Goal: Task Accomplishment & Management: Manage account settings

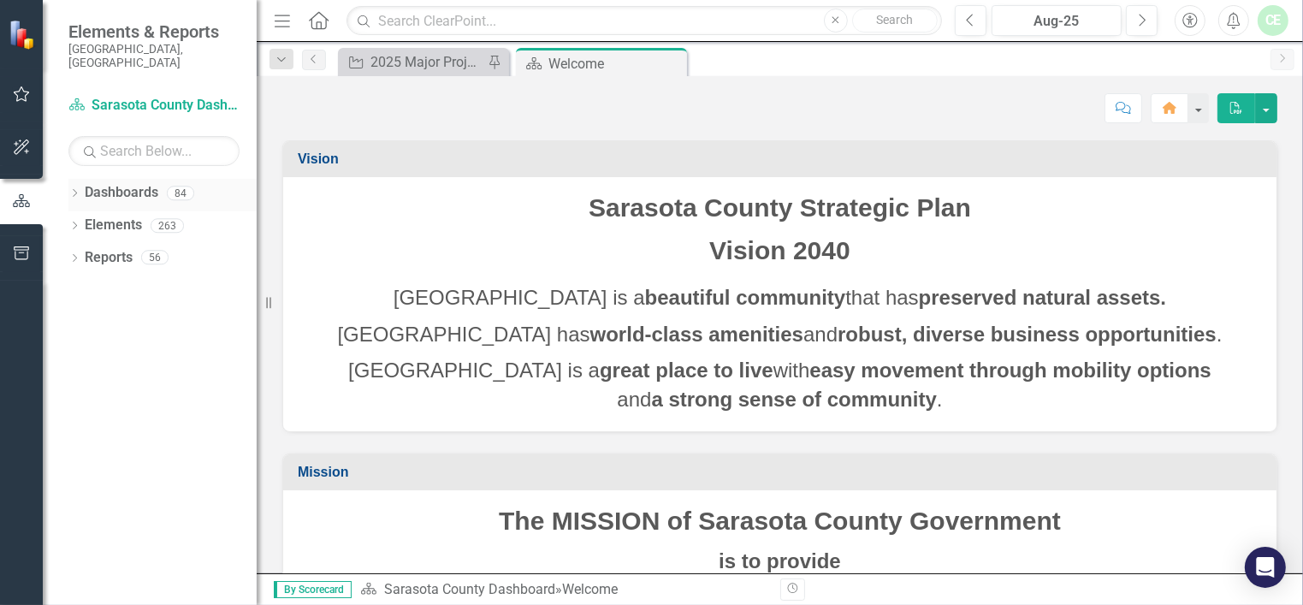
click at [75, 189] on icon at bounding box center [75, 193] width 4 height 8
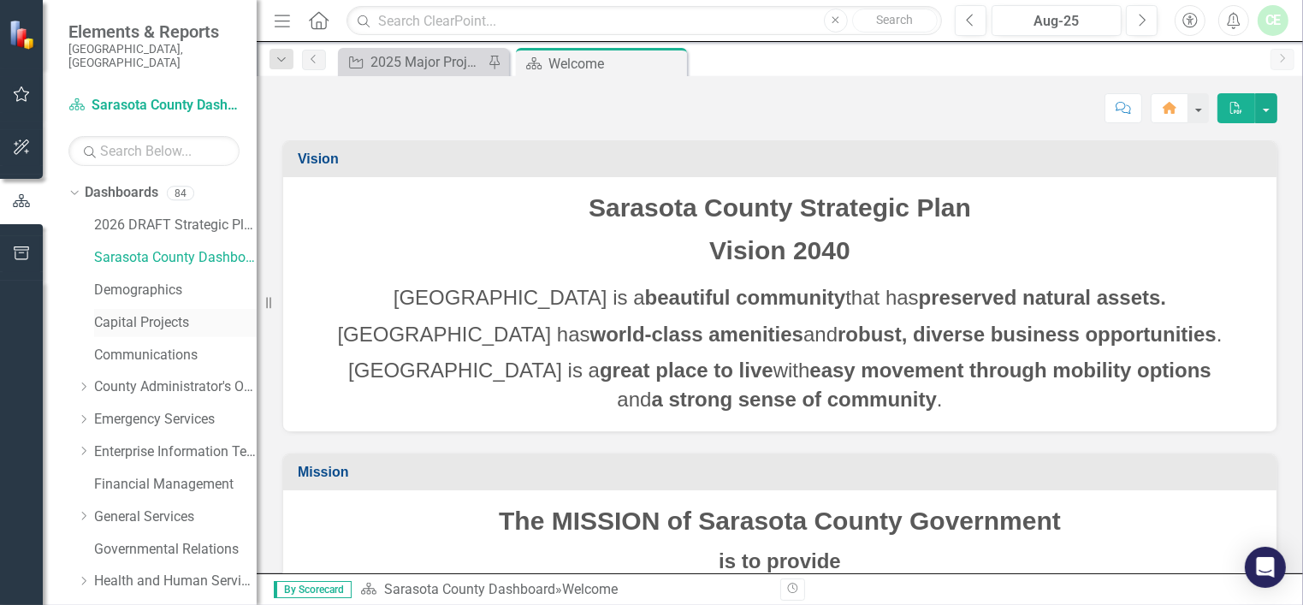
click at [137, 313] on link "Capital Projects" at bounding box center [175, 323] width 163 height 20
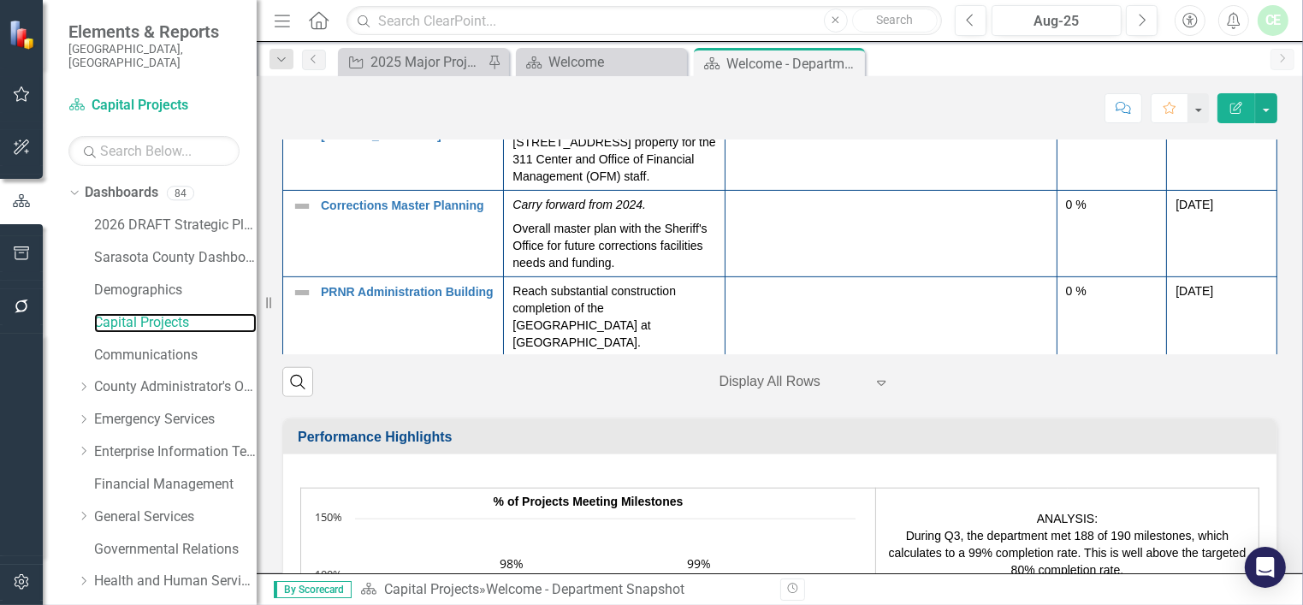
scroll to position [376, 0]
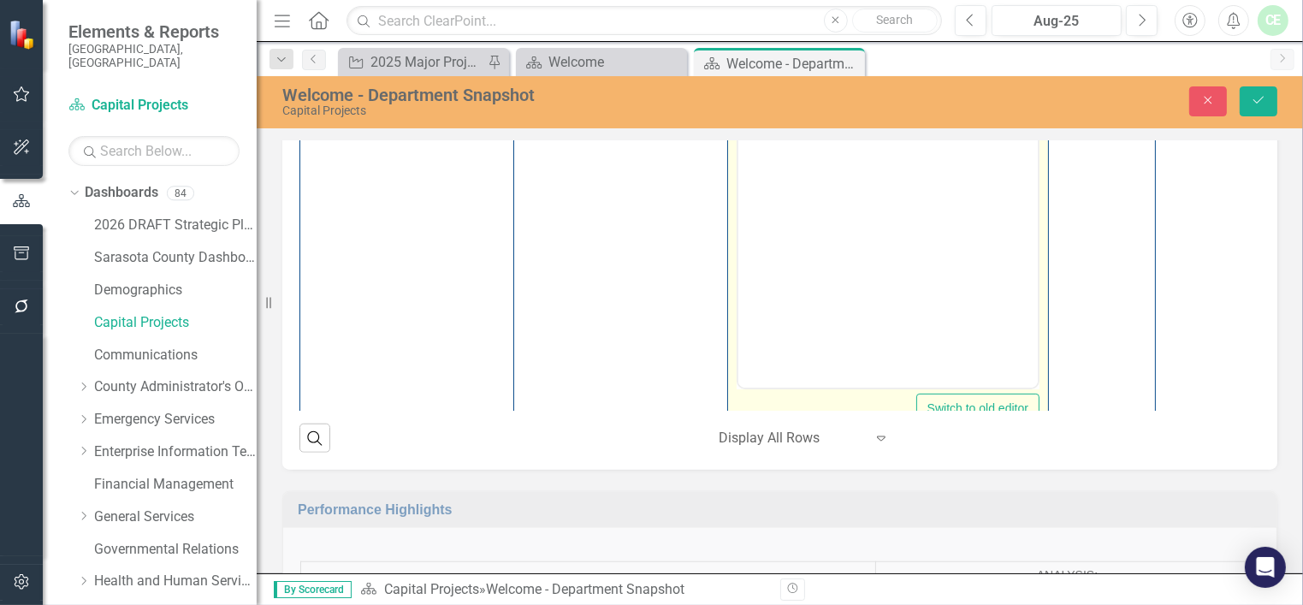
scroll to position [0, 0]
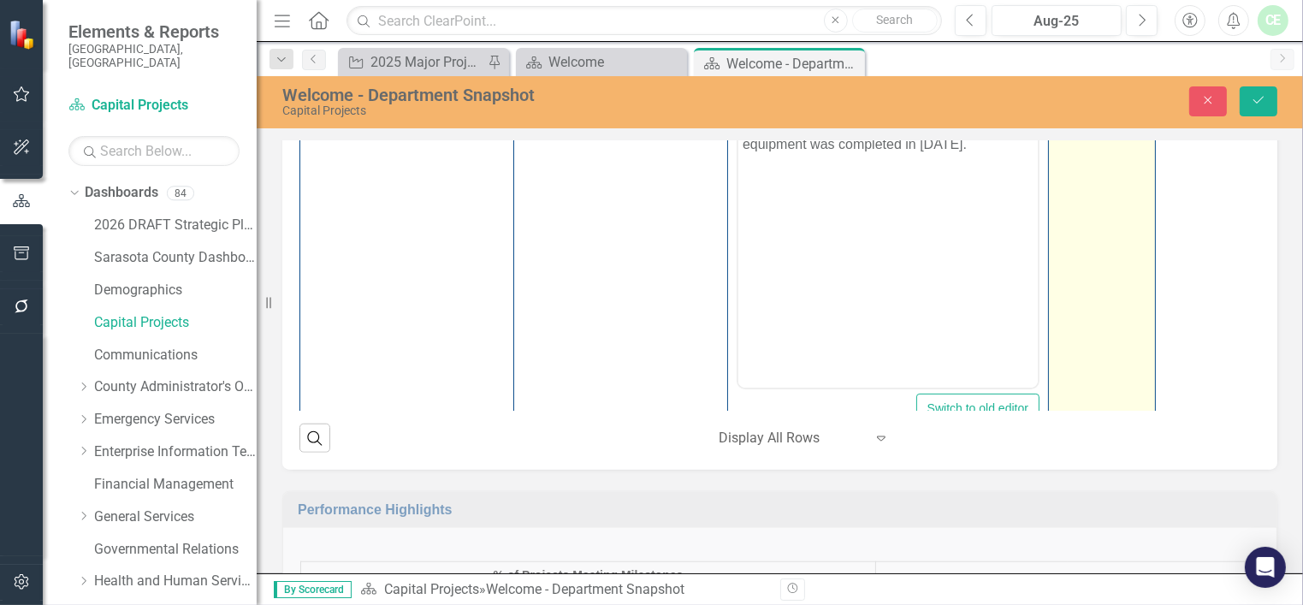
click at [1063, 60] on div "0 %" at bounding box center [1102, 51] width 89 height 17
drag, startPoint x: 1064, startPoint y: 420, endPoint x: 1109, endPoint y: 420, distance: 45.4
click at [1074, 74] on input "0" at bounding box center [1102, 59] width 89 height 32
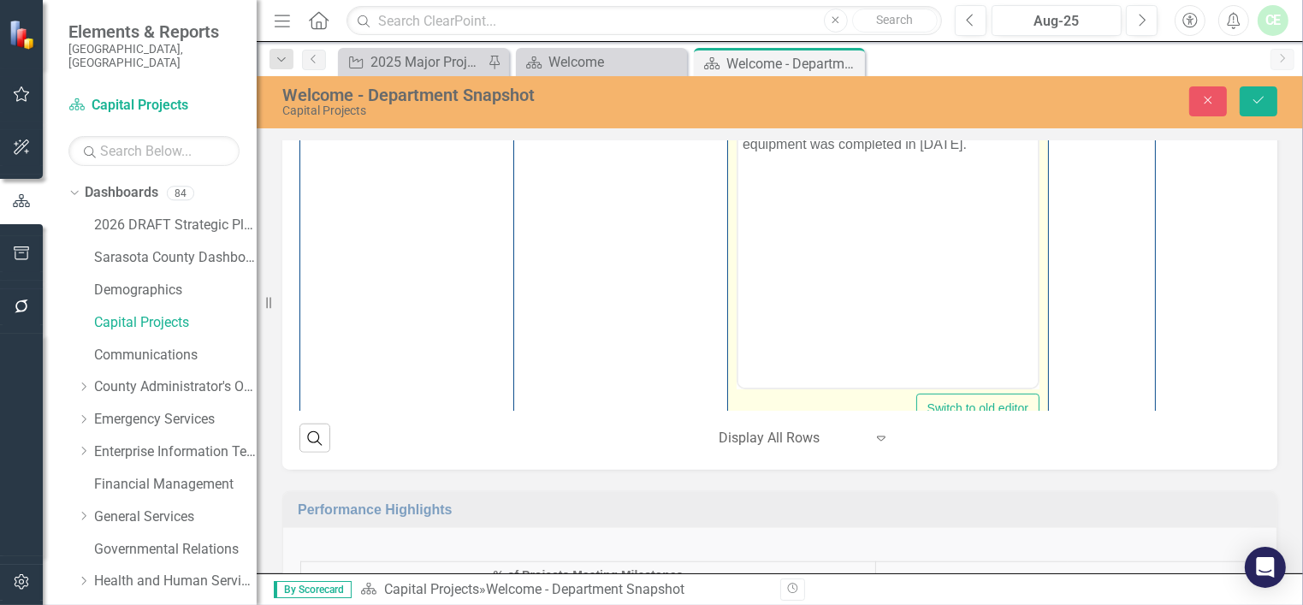
type input "100"
click at [858, 189] on body "MBR Tanks - 25: Installation and mechanical testing of the Membrane Bio-Reactor…" at bounding box center [887, 216] width 299 height 257
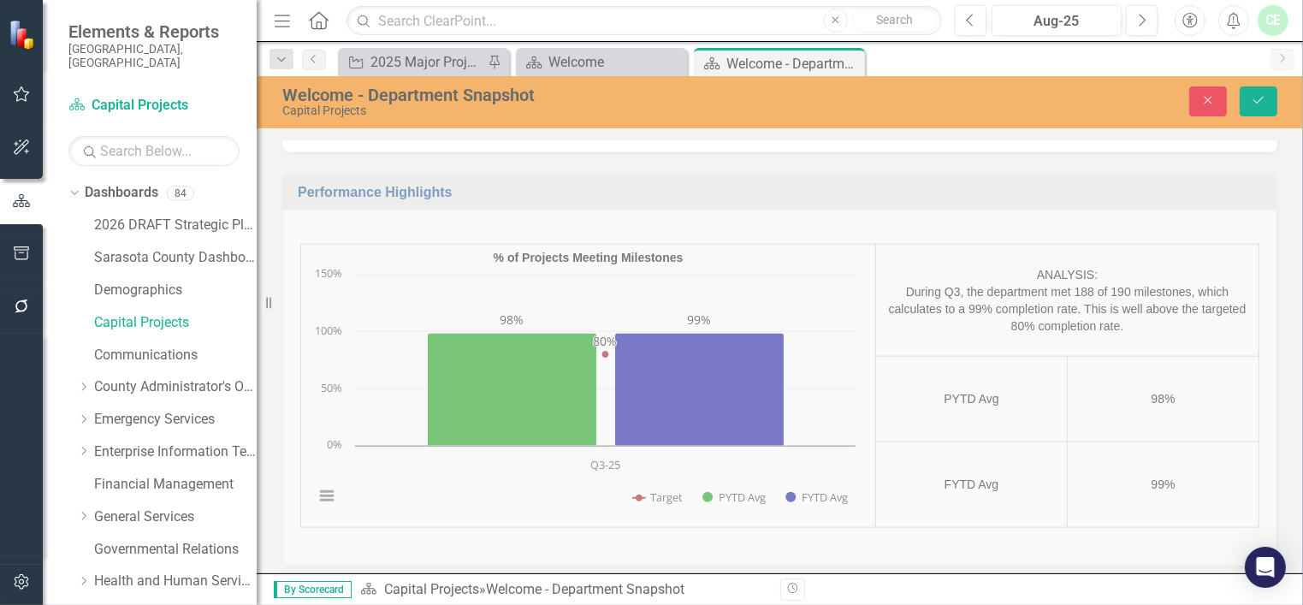
scroll to position [1592, 0]
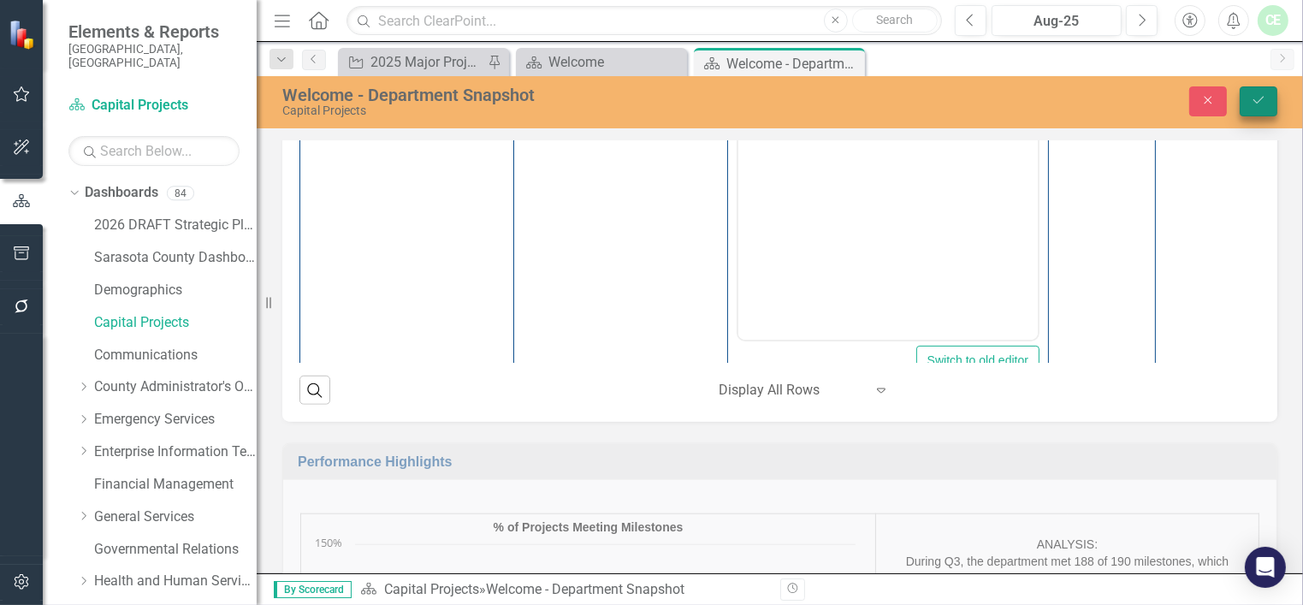
click at [1263, 96] on icon "Save" at bounding box center [1258, 100] width 15 height 12
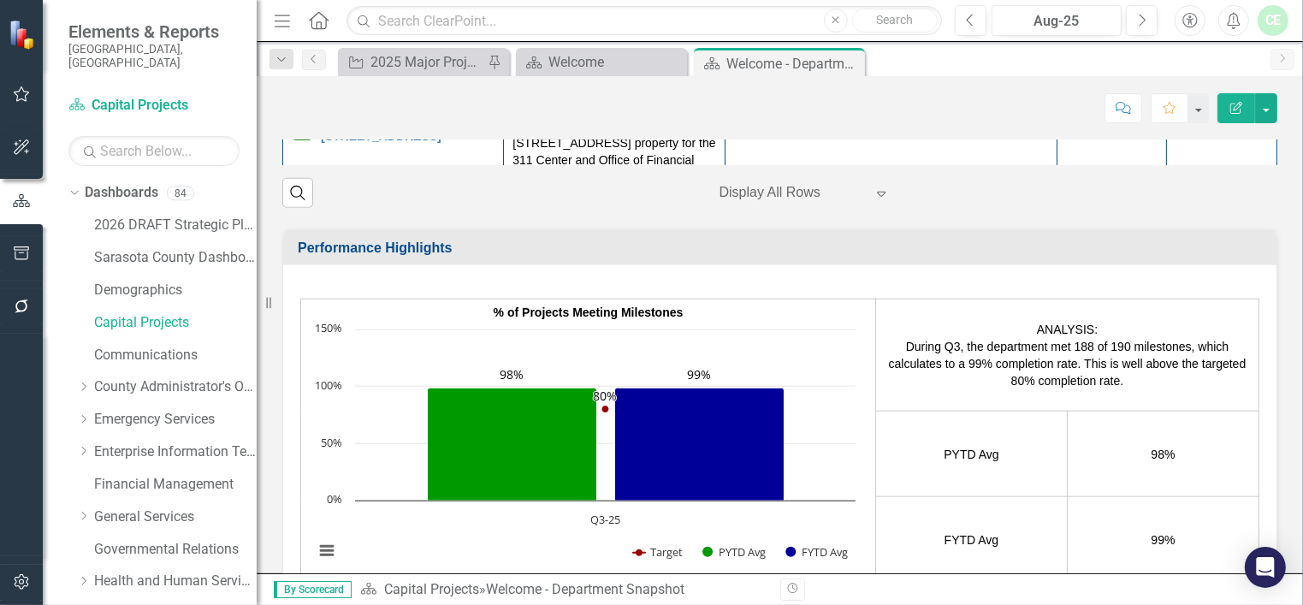
scroll to position [274, 0]
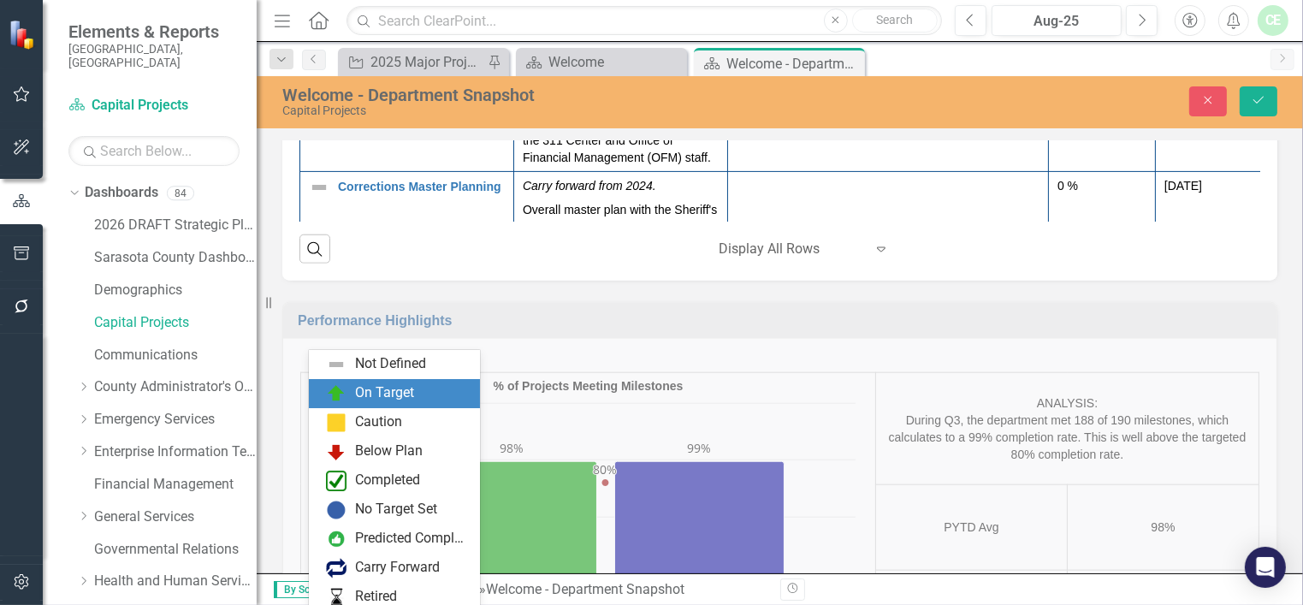
click at [387, 391] on div "On Target" at bounding box center [384, 393] width 59 height 20
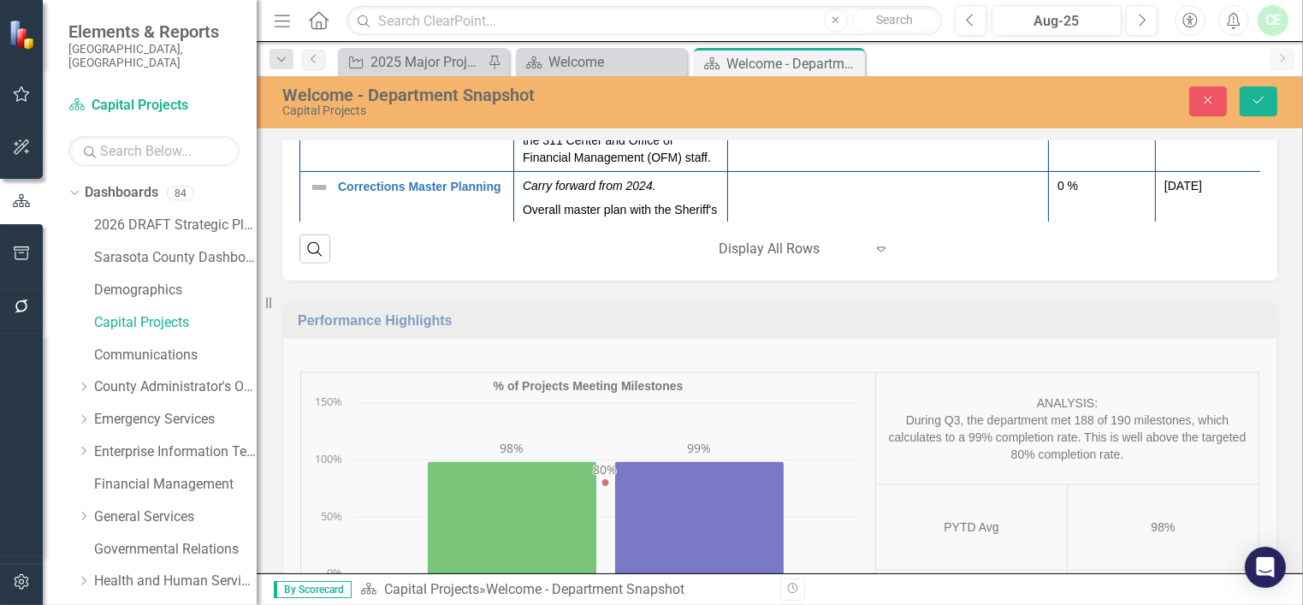
click at [933, 92] on td at bounding box center [888, 60] width 321 height 62
click at [320, 65] on img at bounding box center [319, 54] width 21 height 21
click at [351, 58] on icon "Expand" at bounding box center [346, 51] width 17 height 14
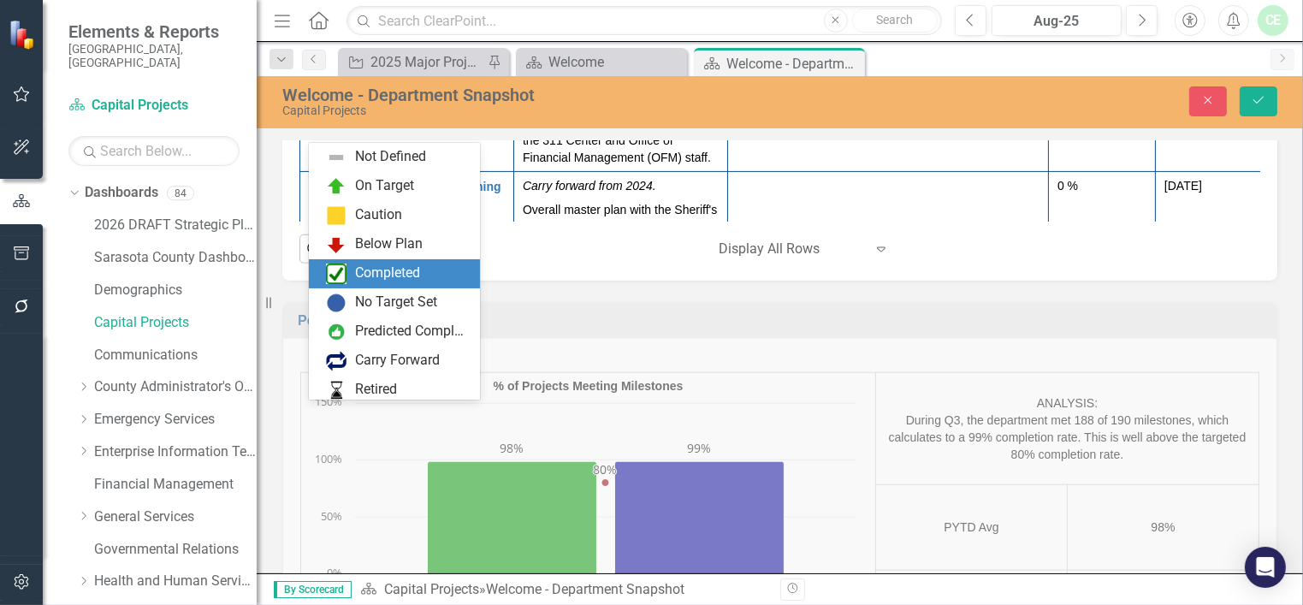
click at [374, 267] on div "Completed" at bounding box center [387, 274] width 65 height 20
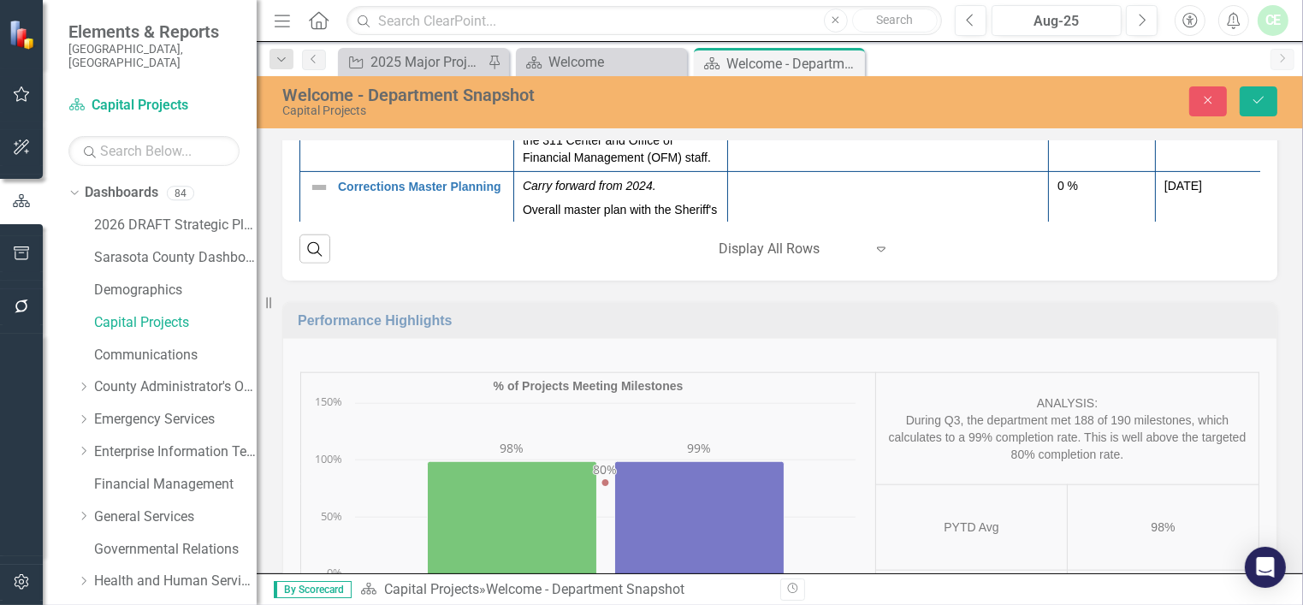
click at [1056, 92] on td "0 %" at bounding box center [1102, 60] width 107 height 62
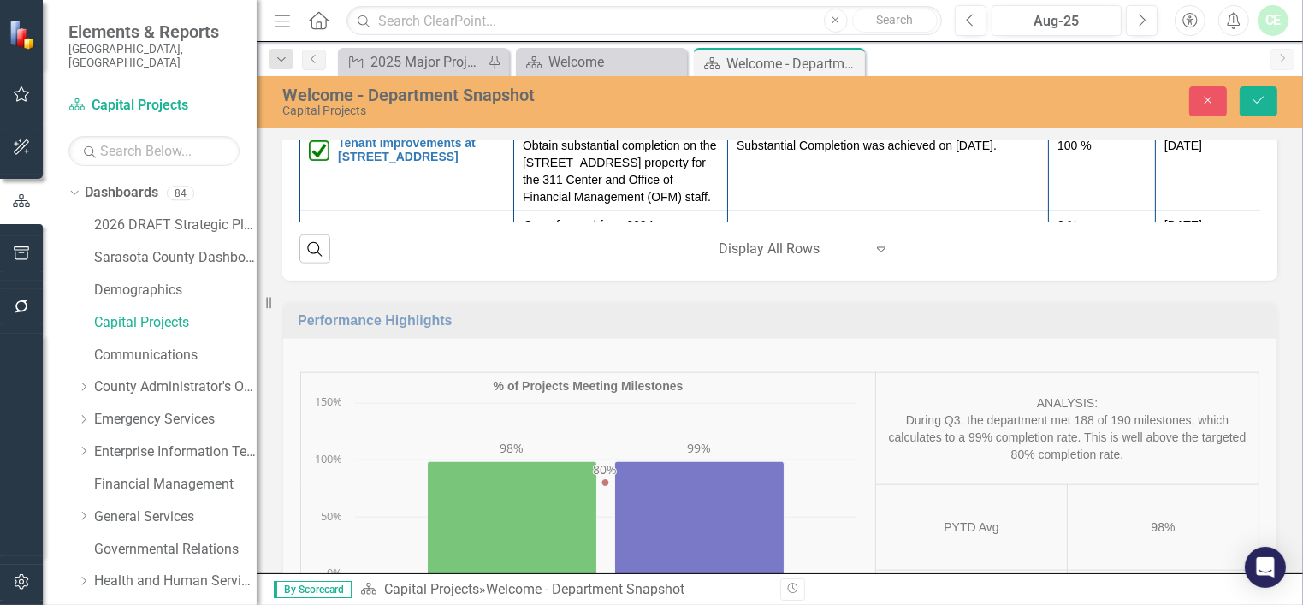
drag, startPoint x: 1064, startPoint y: 409, endPoint x: 1158, endPoint y: 414, distance: 93.4
click at [1158, 132] on tr "Completed Expand Sarasota County Support Services Facility (Fleet) Construction…" at bounding box center [781, 80] width 963 height 103
type input "100"
click at [910, 132] on td at bounding box center [888, 80] width 321 height 103
click at [832, 132] on td at bounding box center [888, 80] width 321 height 103
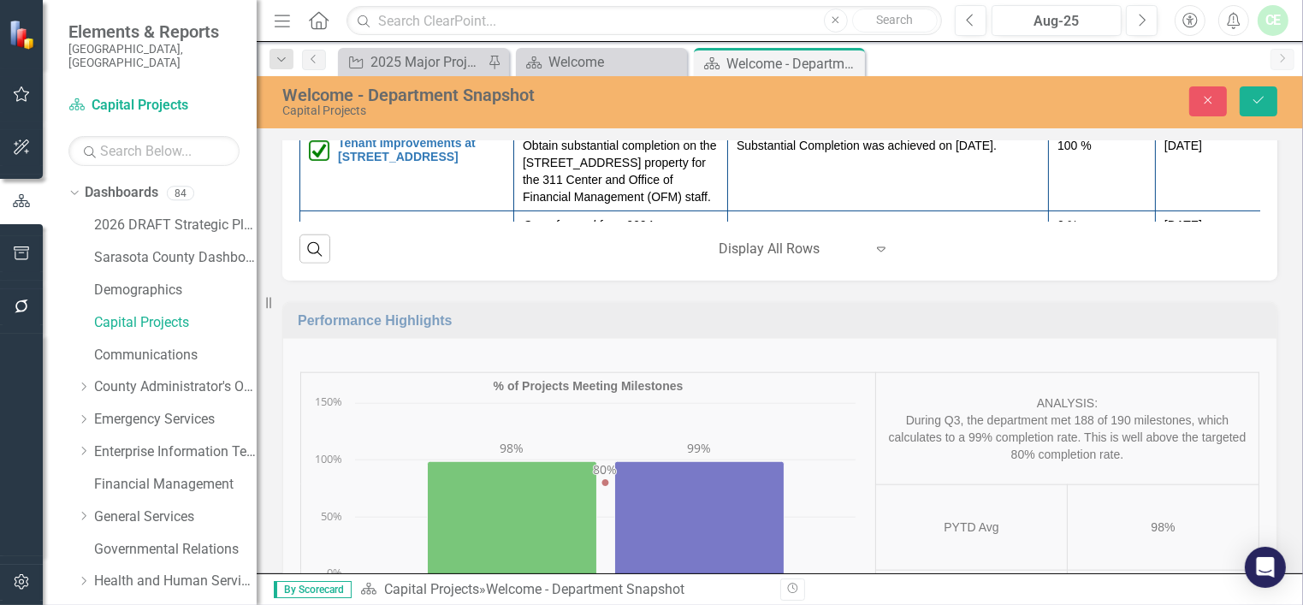
click at [801, 56] on div at bounding box center [888, 45] width 303 height 21
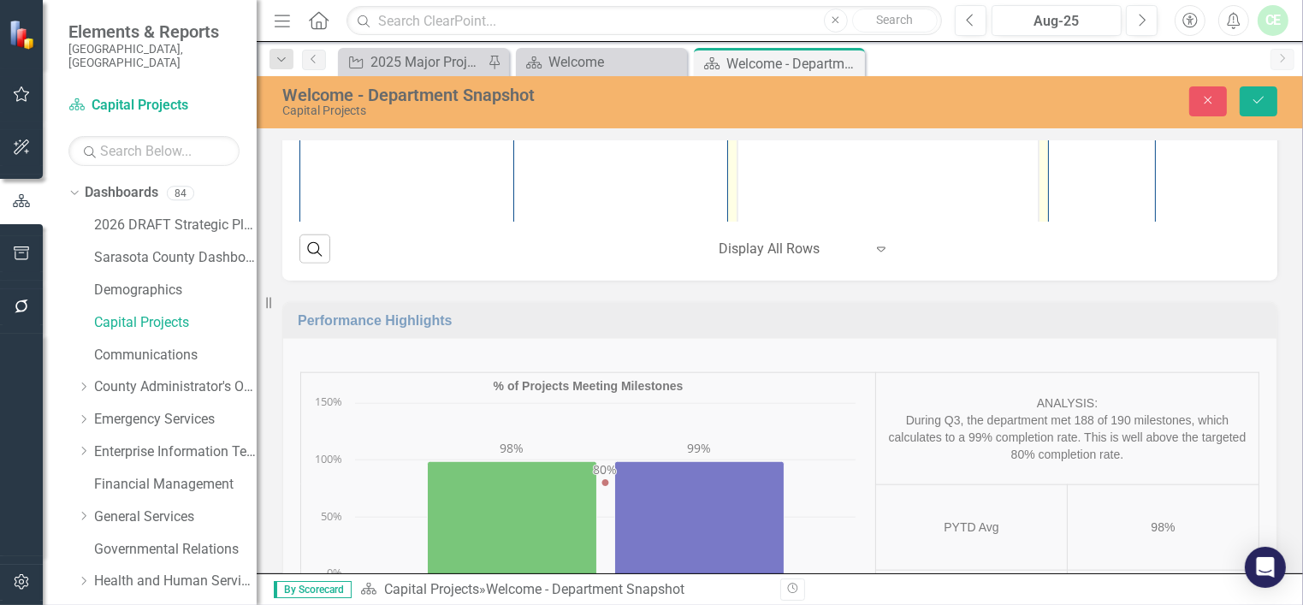
scroll to position [0, 0]
click at [874, 148] on p "NTP issued [DATE]. CM is issuing Trade Contracts, starting submittals and prepa…" at bounding box center [887, 126] width 291 height 82
drag, startPoint x: 864, startPoint y: 92, endPoint x: 846, endPoint y: 133, distance: 44.0
click at [846, 133] on p "NTP issued [DATE]. CM is issuing Trade Contracts, starting submittals and prepa…" at bounding box center [887, 126] width 291 height 82
click at [864, 95] on p "NTP issued [DATE]. GT relocations are completed." at bounding box center [887, 105] width 291 height 41
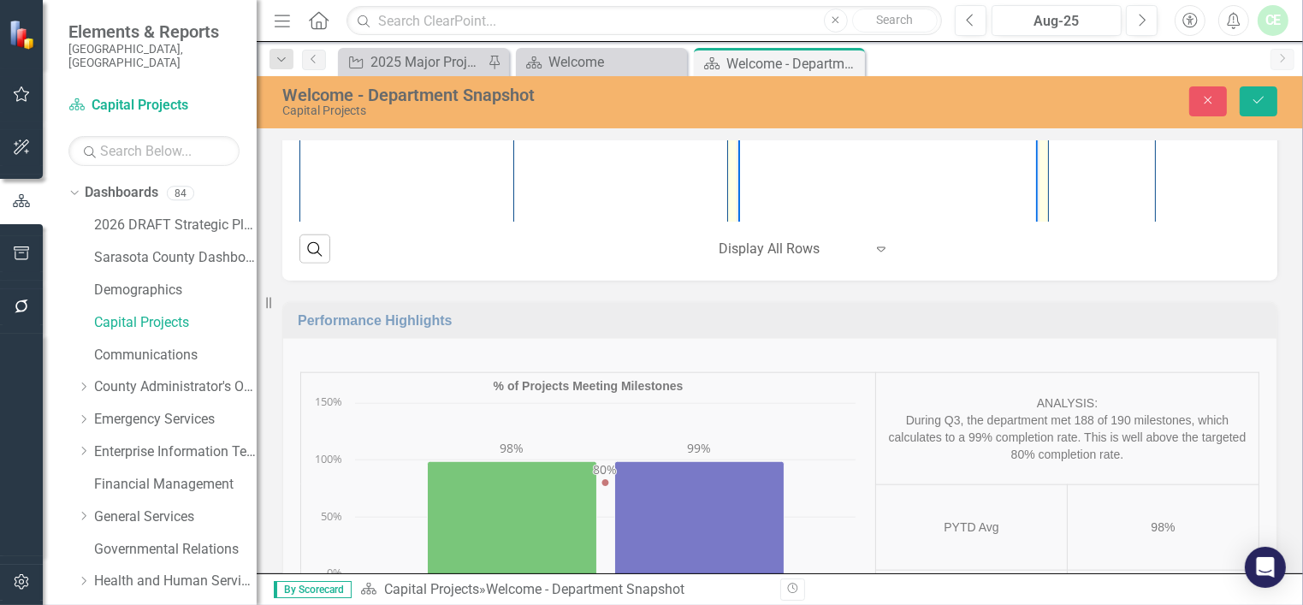
click at [805, 117] on p "NTP issued [DATE]. GT relocations are completed." at bounding box center [887, 105] width 291 height 41
click at [833, 112] on p "NTP issued [DATE]. GT relocations are completed and clearing activities on site…" at bounding box center [887, 116] width 291 height 62
click at [832, 114] on p "NTP issued [DATE]. GT relocations are completed andsilt fence and tree barricad…" at bounding box center [887, 126] width 291 height 82
click at [816, 157] on p "NTP issued [DATE]. GT relocations are completed and silt fence and tree barrica…" at bounding box center [887, 126] width 291 height 82
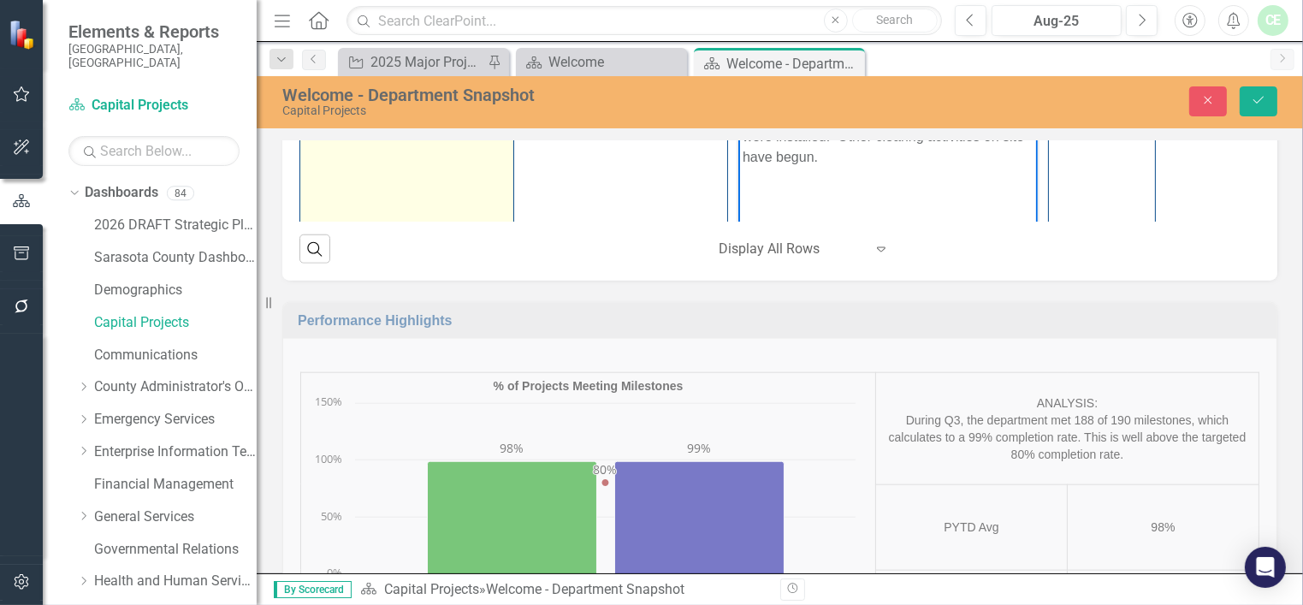
click at [335, 63] on div "Completed" at bounding box center [325, 51] width 26 height 24
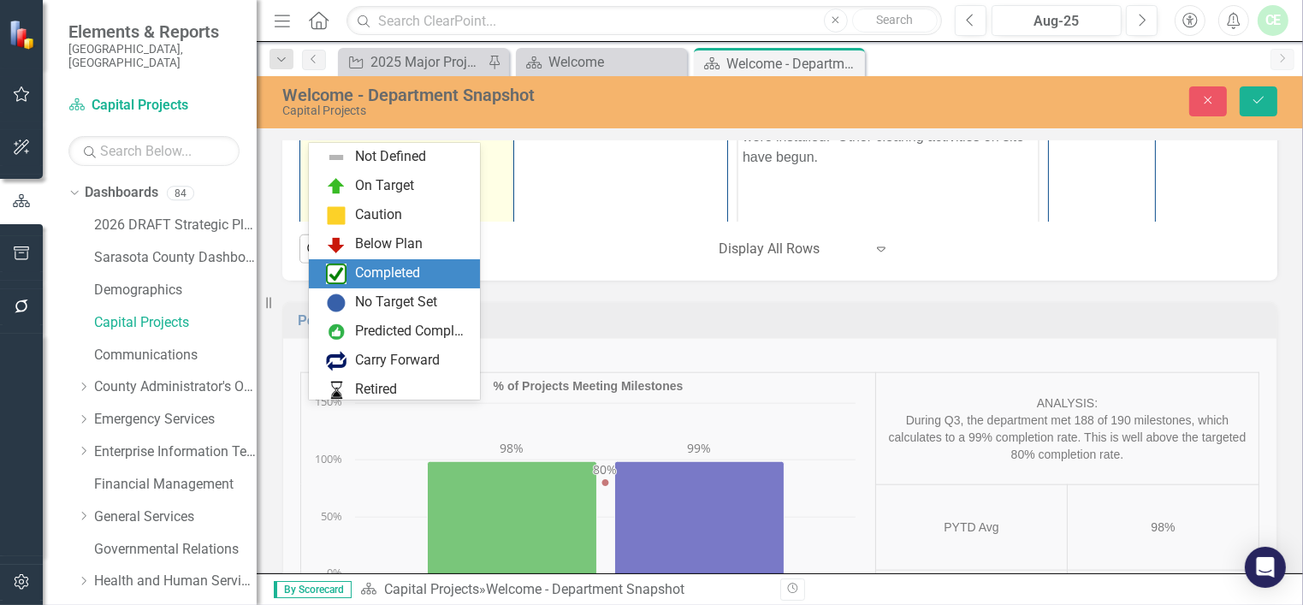
scroll to position [34, 0]
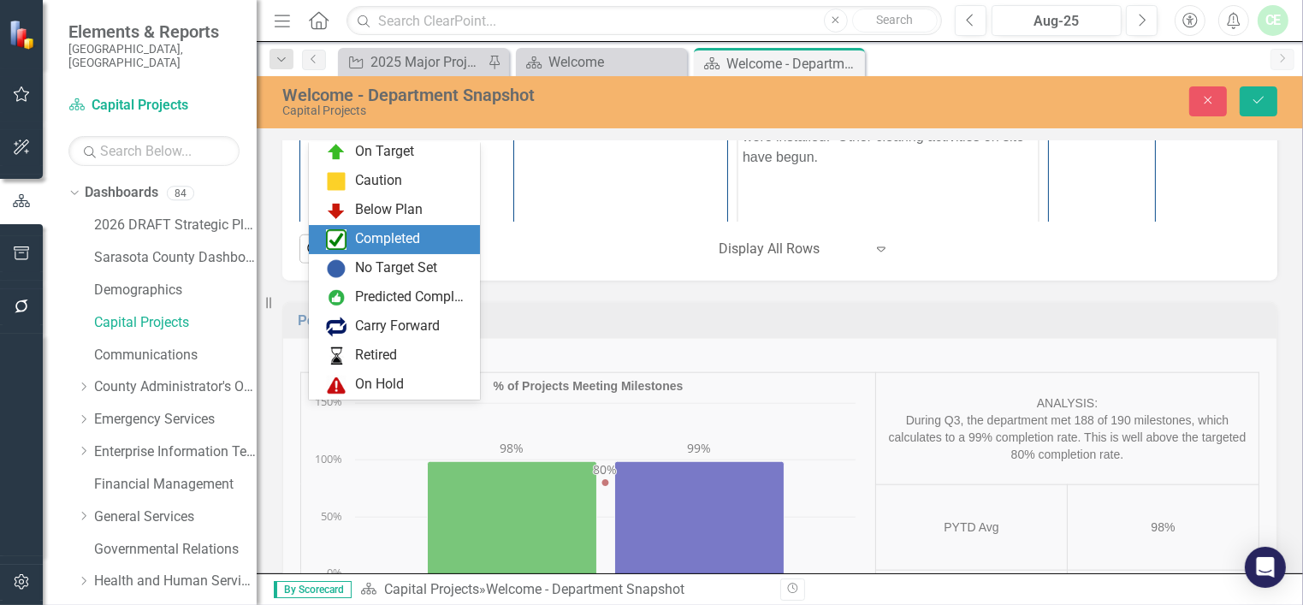
click at [376, 237] on div "Completed" at bounding box center [387, 239] width 65 height 20
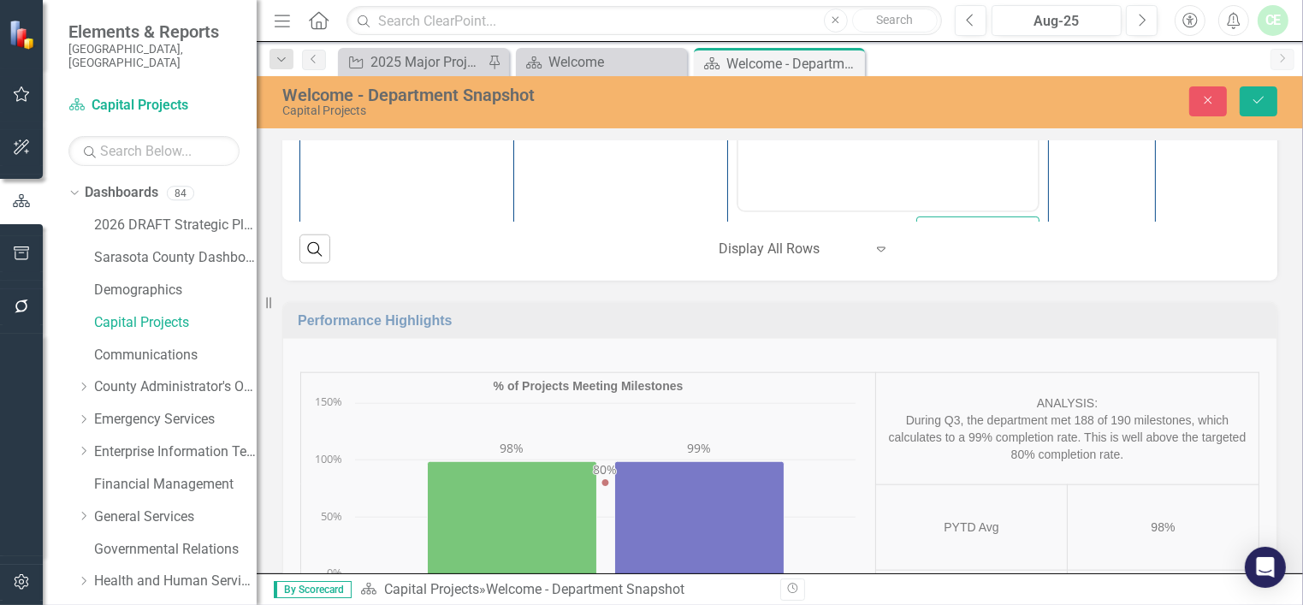
scroll to position [451, 0]
click at [1260, 104] on icon "Save" at bounding box center [1258, 100] width 15 height 12
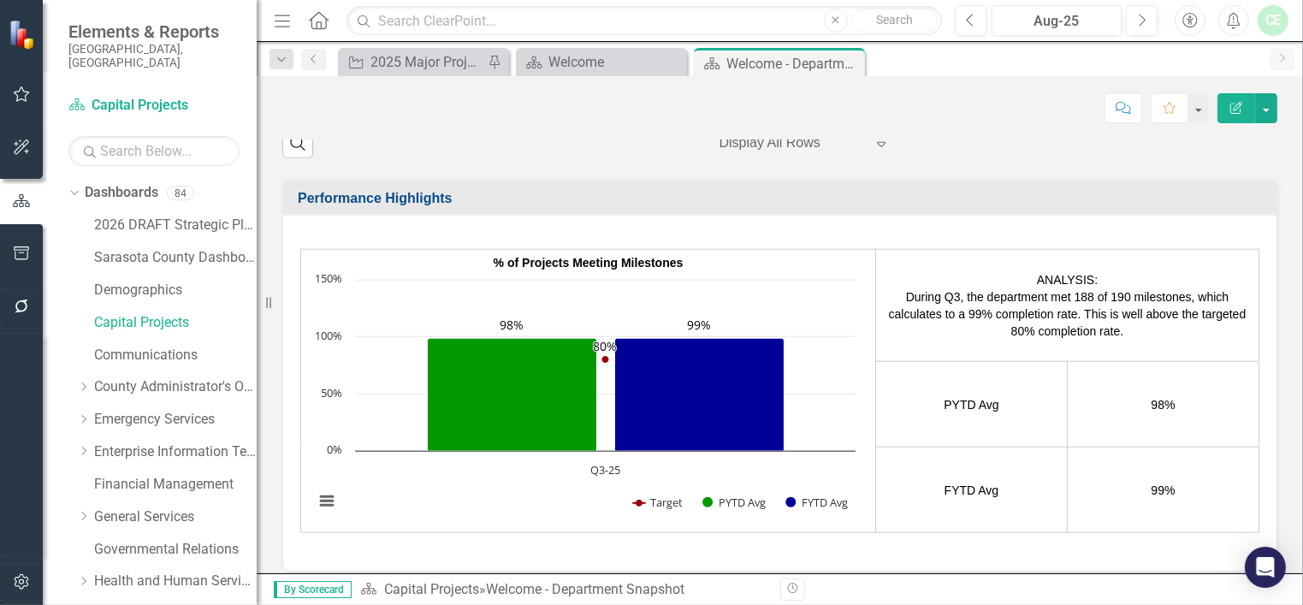
scroll to position [365, 0]
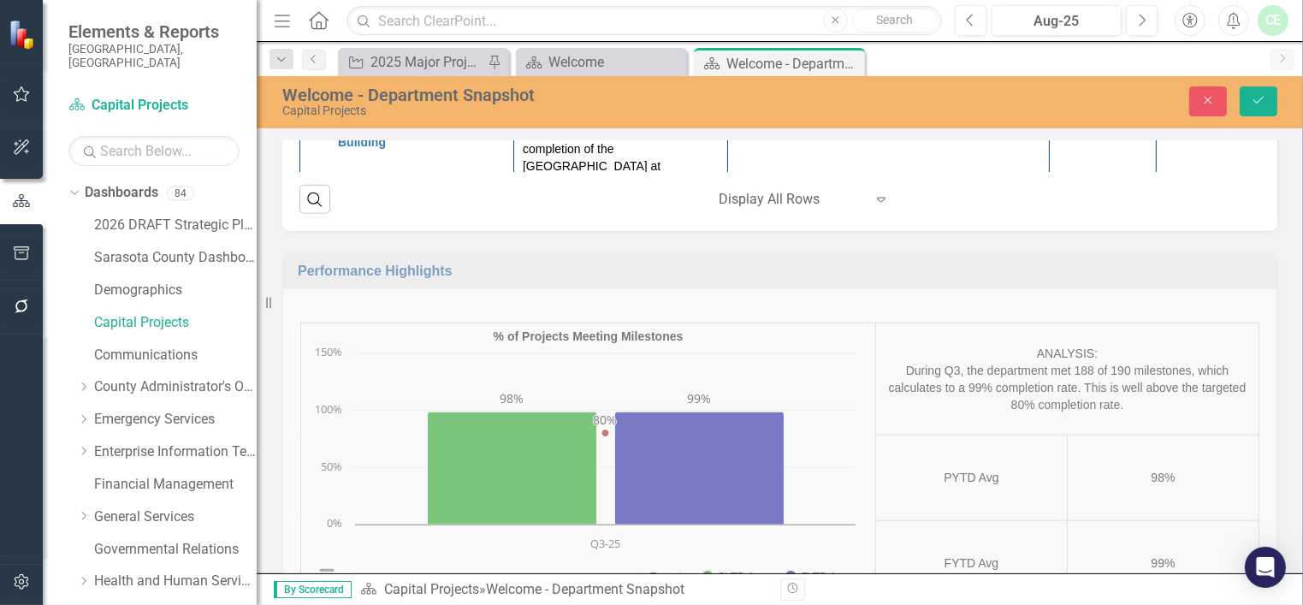
click at [347, 60] on icon "Expand" at bounding box center [346, 53] width 17 height 14
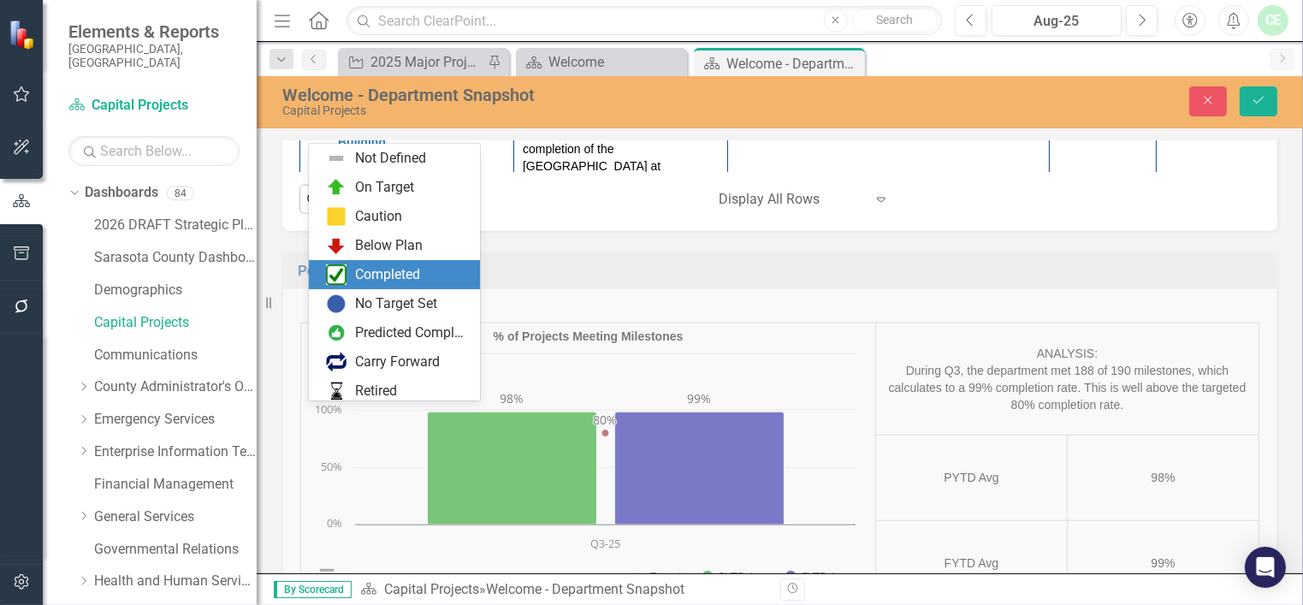
click at [359, 277] on div "Completed" at bounding box center [387, 275] width 65 height 20
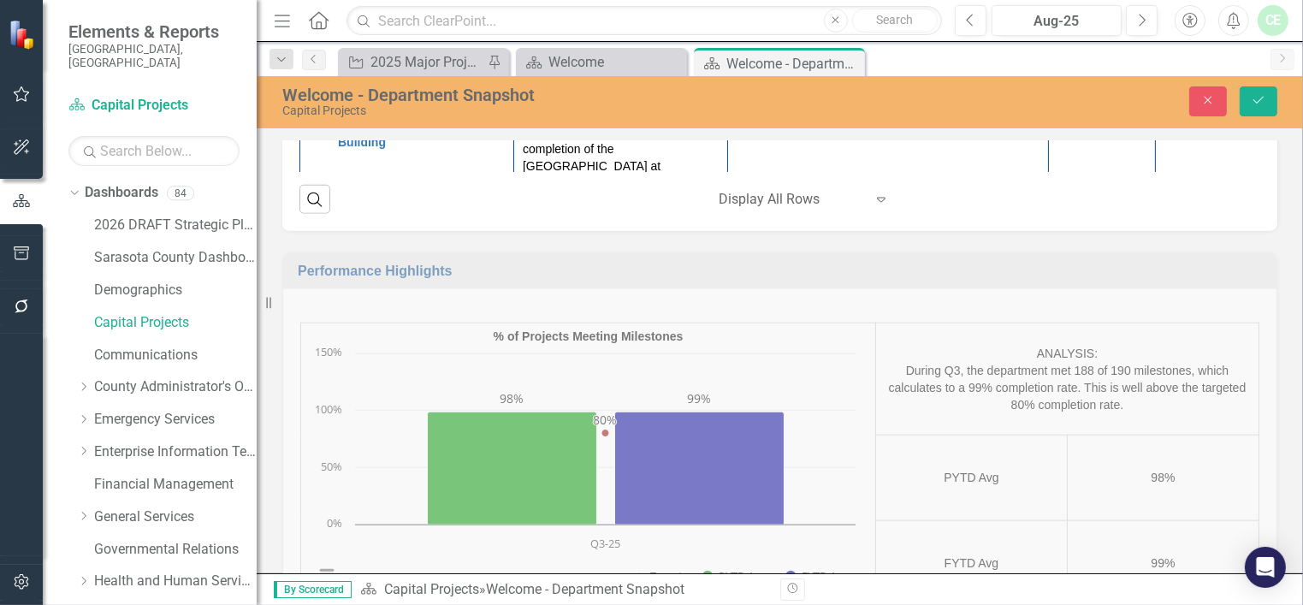
click at [815, 117] on td at bounding box center [888, 74] width 321 height 86
click at [818, 117] on td at bounding box center [888, 74] width 321 height 86
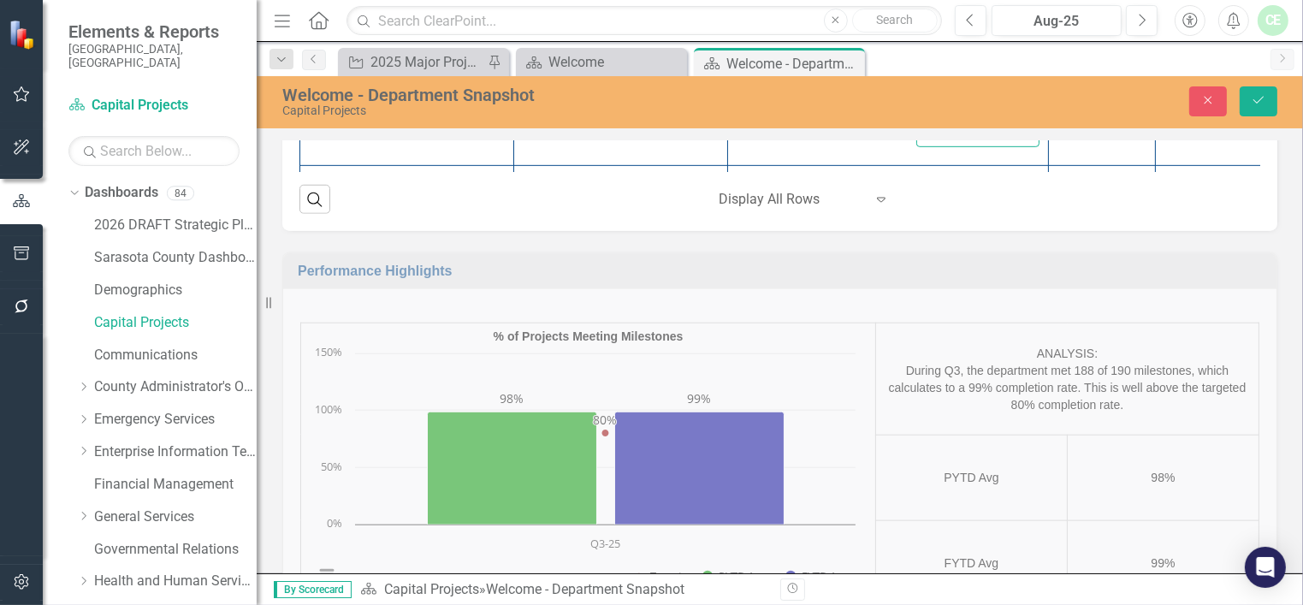
scroll to position [386, 0]
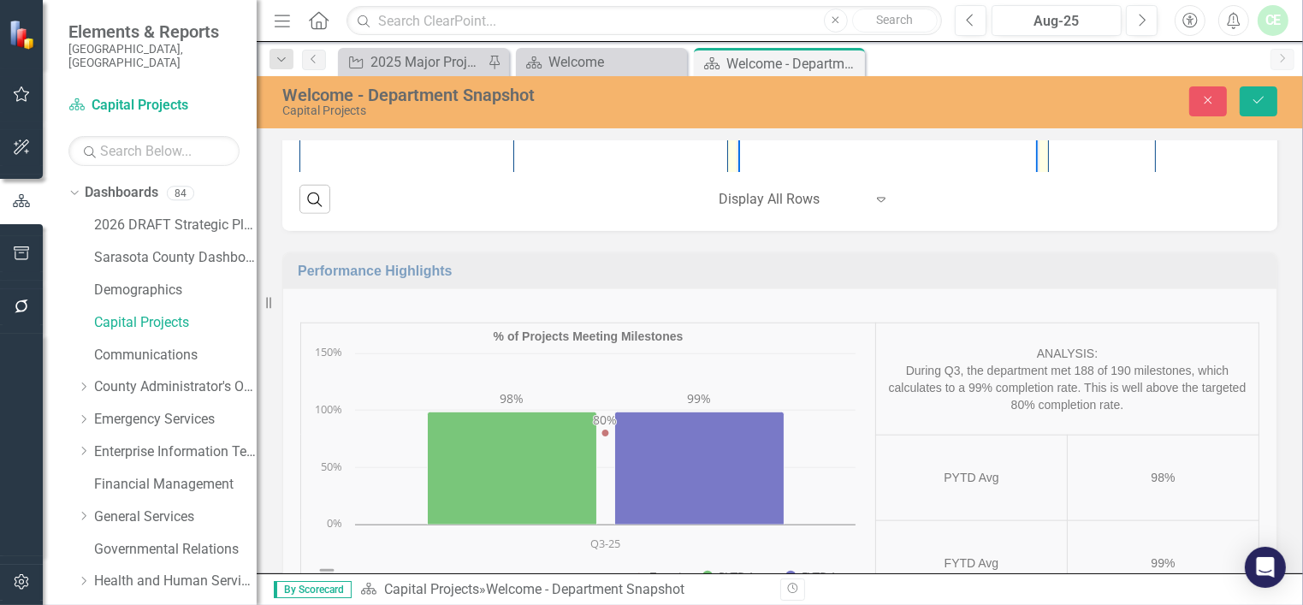
click at [916, 93] on body "Rich Text Area. Press ALT-0 for help." at bounding box center [887, 189] width 299 height 257
drag, startPoint x: 960, startPoint y: 75, endPoint x: 981, endPoint y: 80, distance: 21.2
click at [962, 75] on p "The overall master plan with options and previous Board direction on funding vi…" at bounding box center [887, 96] width 291 height 62
drag, startPoint x: 809, startPoint y: 135, endPoint x: 874, endPoint y: 139, distance: 64.3
click at [812, 135] on p "The overall master plan with options has been provided to the Board. Also, the …" at bounding box center [887, 106] width 291 height 82
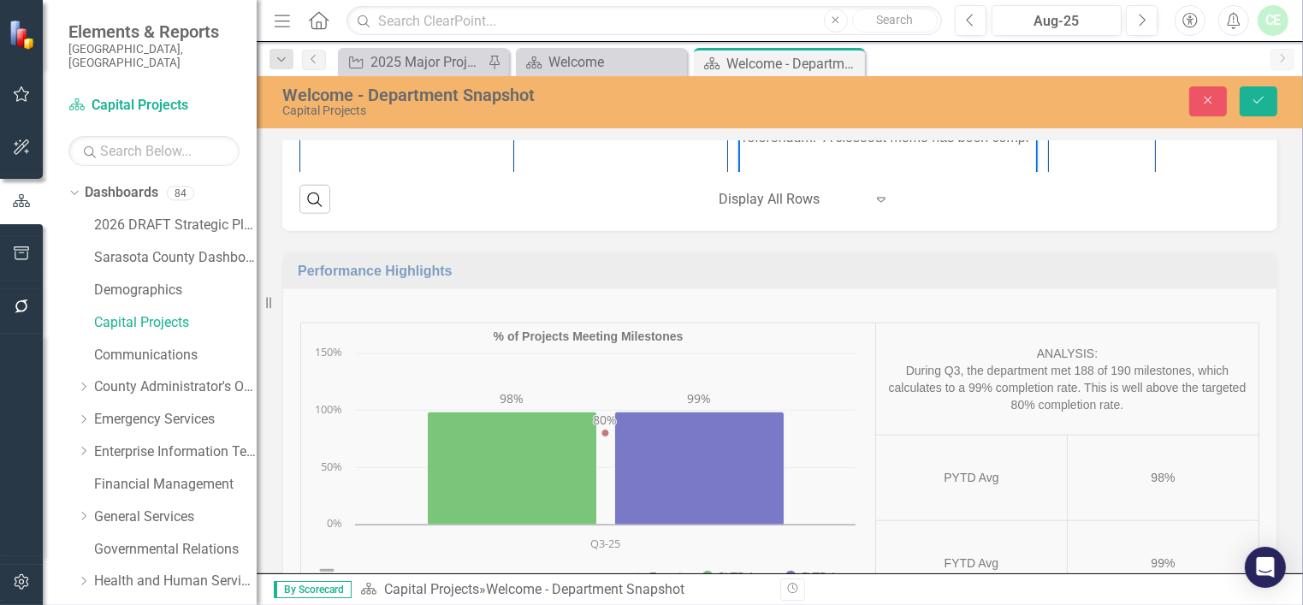
scroll to position [390, 0]
click at [1072, 410] on td "0 %" at bounding box center [1102, 207] width 107 height 405
drag, startPoint x: 1069, startPoint y: 388, endPoint x: 1111, endPoint y: 382, distance: 42.4
click at [1104, 43] on input "0" at bounding box center [1102, 27] width 89 height 32
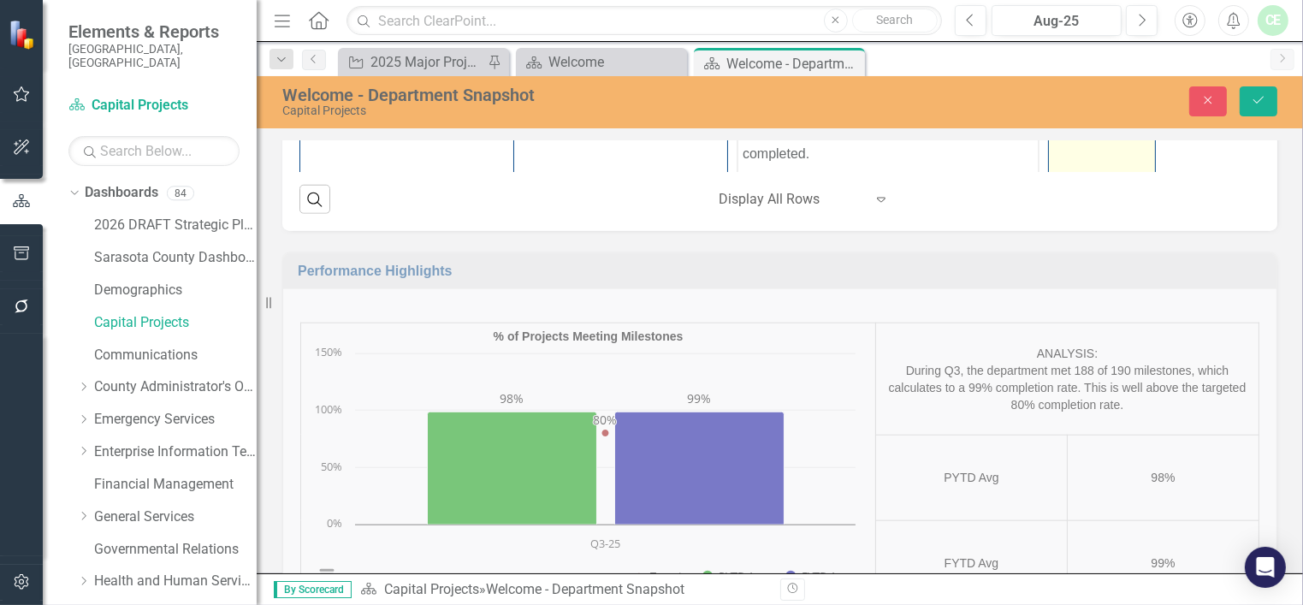
type input "100"
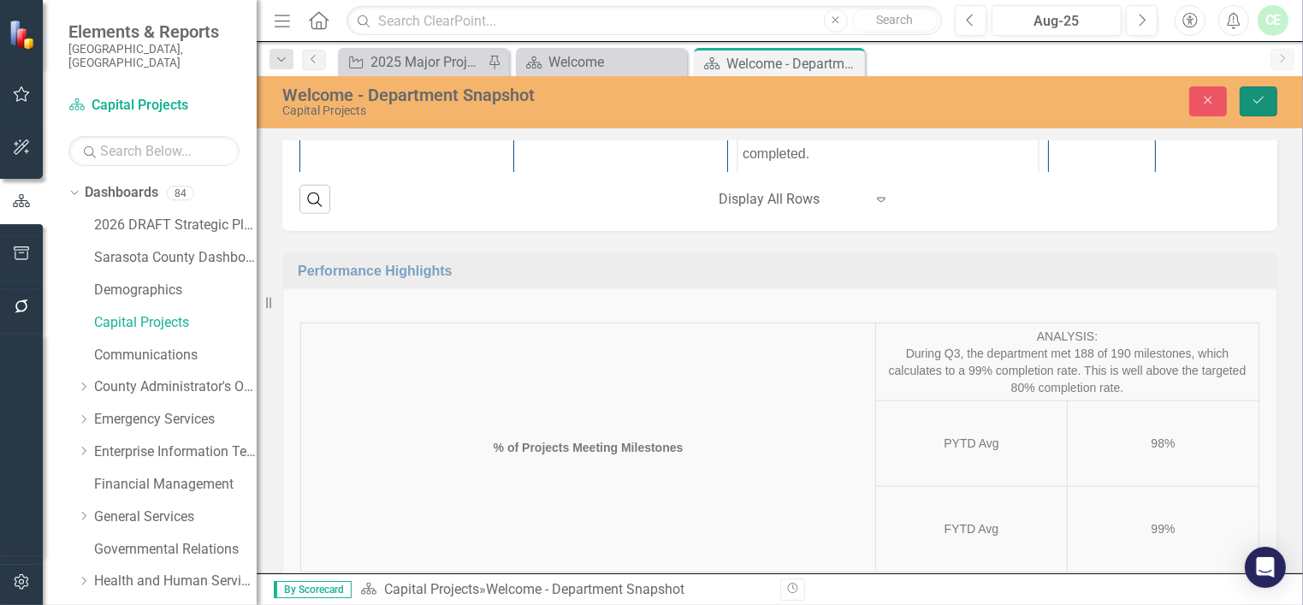
click at [1256, 96] on icon "Save" at bounding box center [1258, 100] width 15 height 12
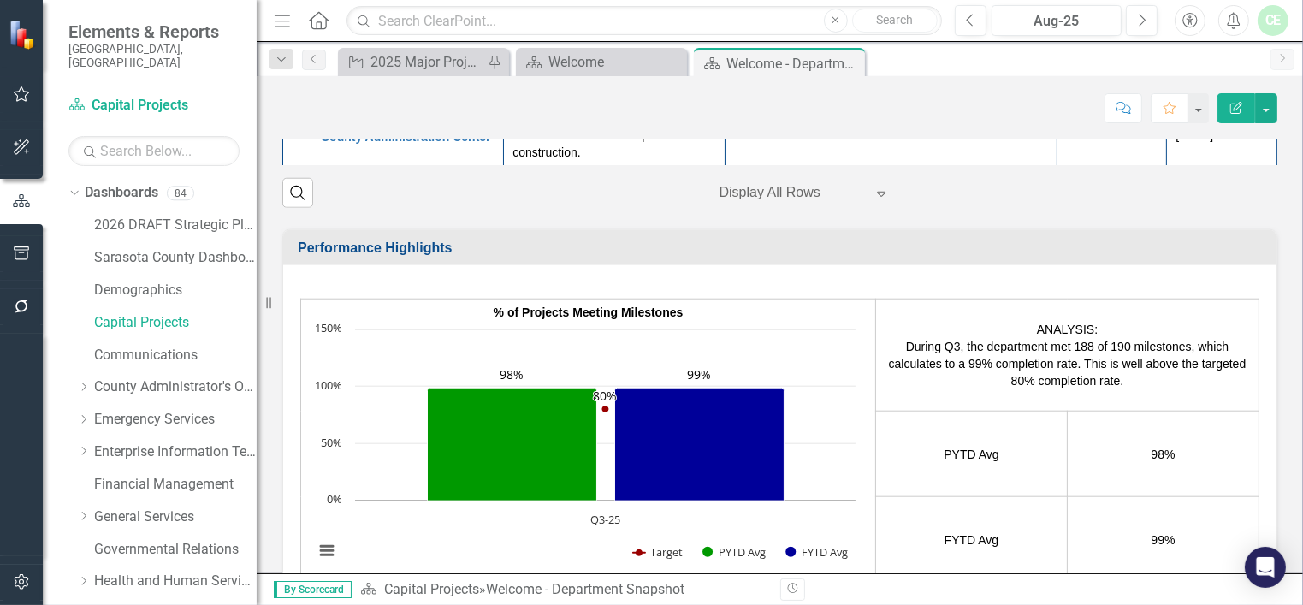
scroll to position [548, 0]
click at [297, 58] on img at bounding box center [302, 48] width 21 height 21
click at [298, 58] on img at bounding box center [302, 48] width 21 height 21
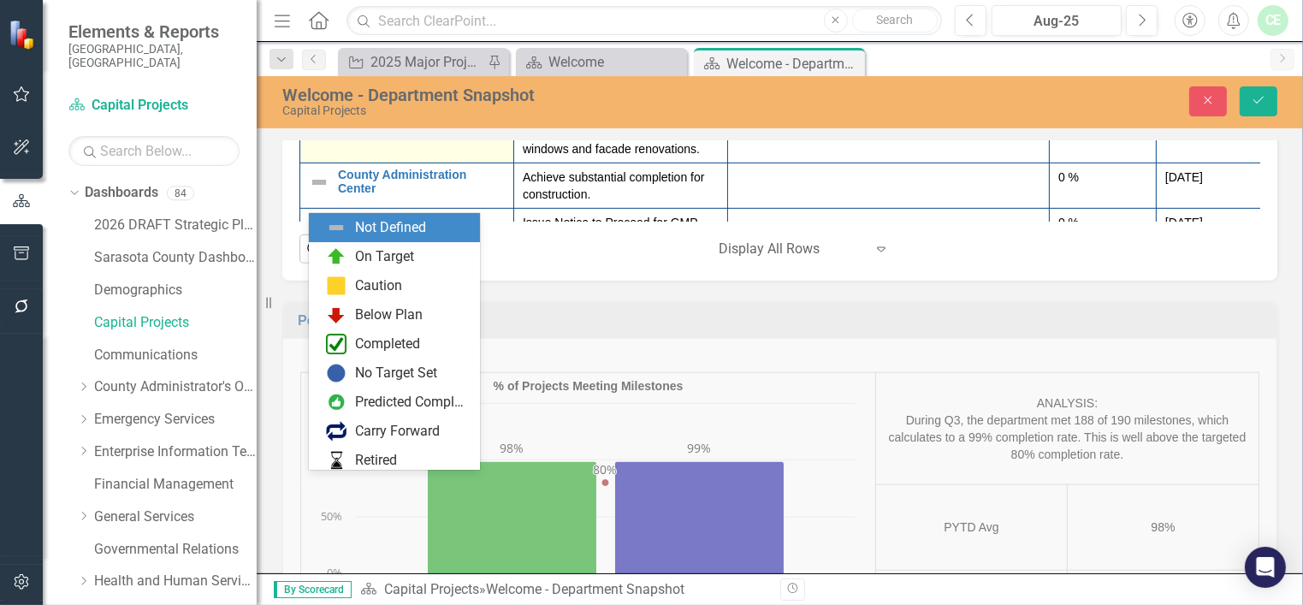
click at [332, 133] on img at bounding box center [324, 123] width 21 height 21
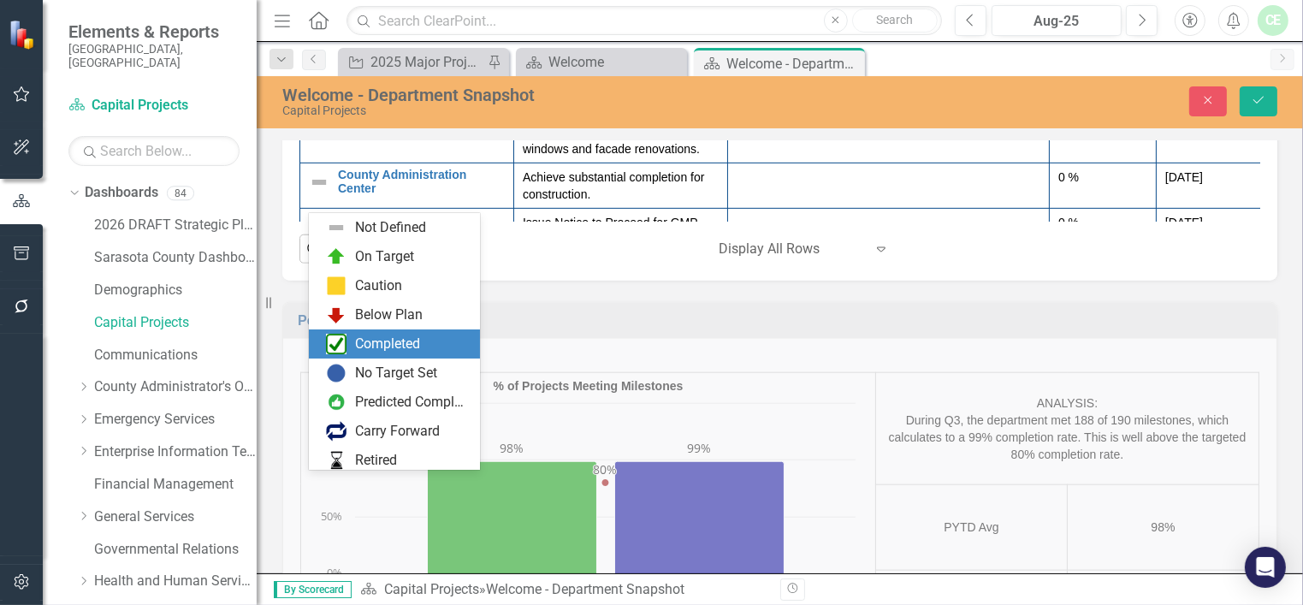
click at [382, 344] on div "Completed" at bounding box center [387, 345] width 65 height 20
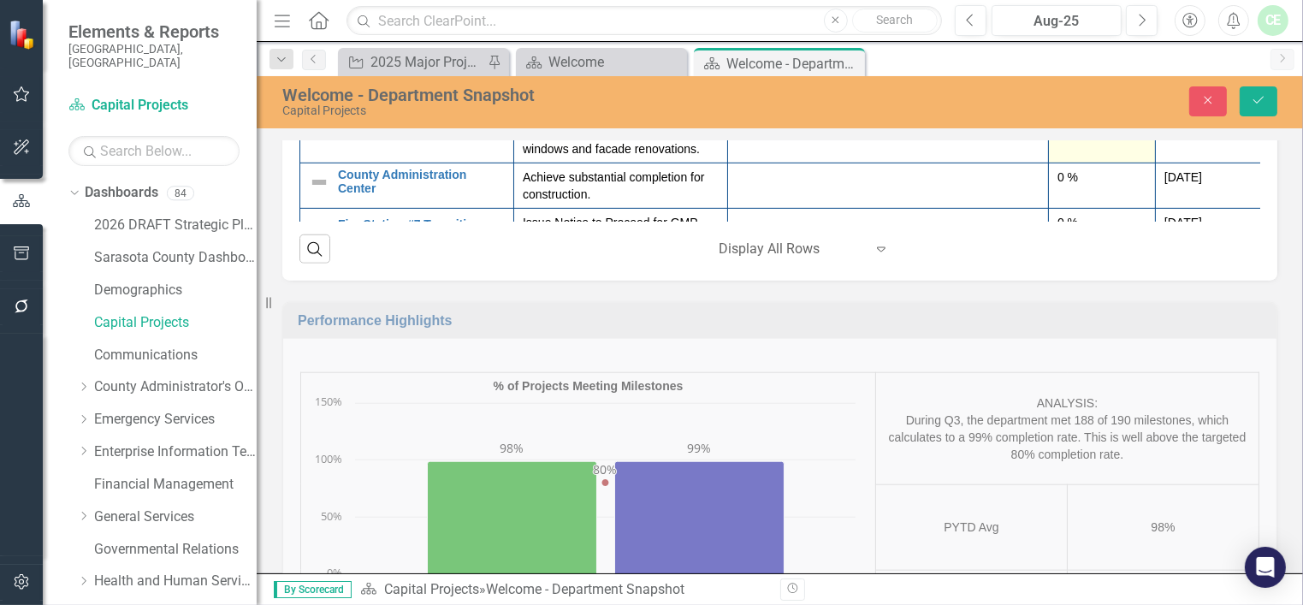
click at [1054, 163] on td "0 %" at bounding box center [1102, 132] width 107 height 62
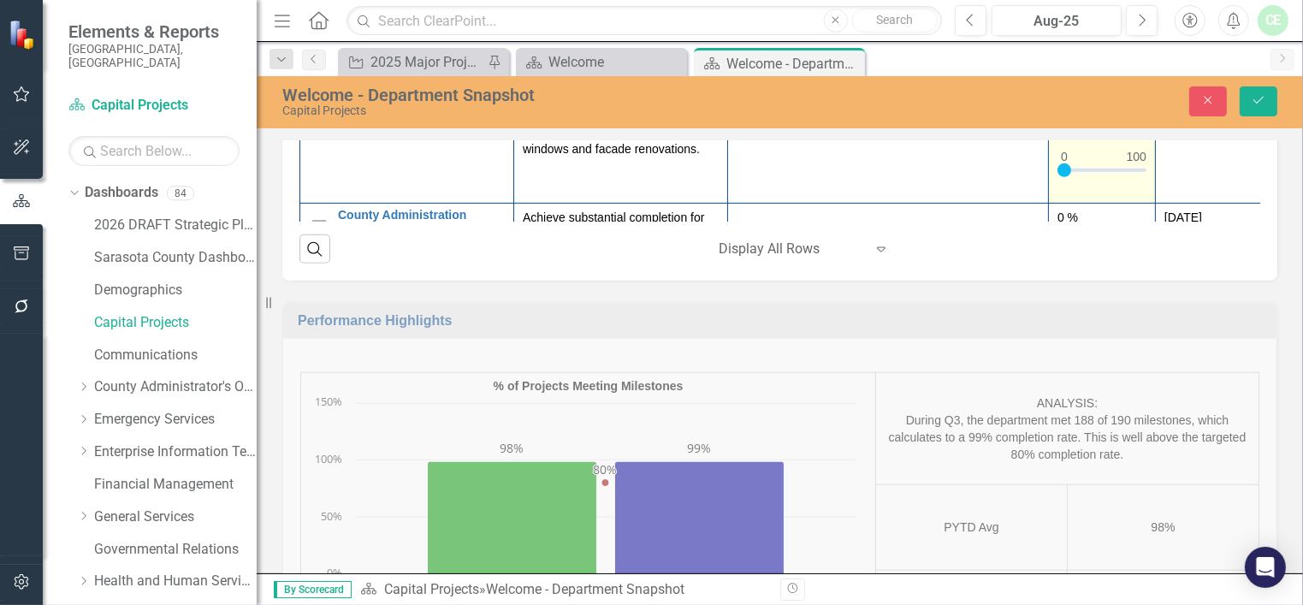
drag, startPoint x: 1080, startPoint y: 484, endPoint x: 1058, endPoint y: 484, distance: 22.2
click at [1058, 138] on input "0" at bounding box center [1102, 122] width 89 height 32
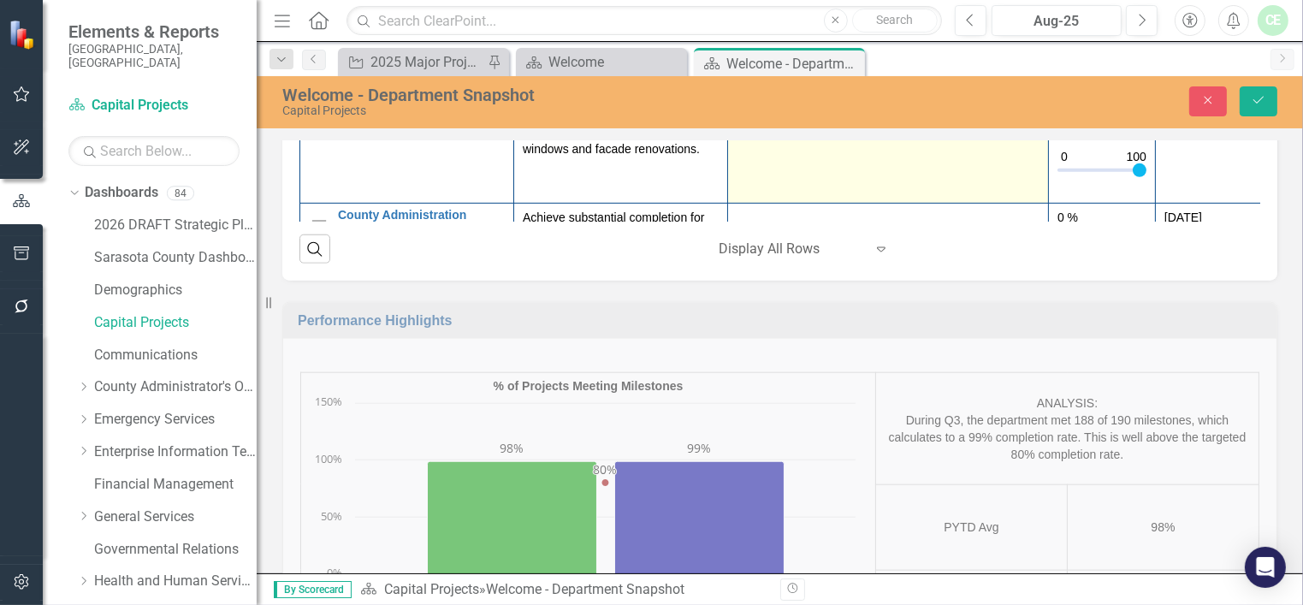
type input "100"
click at [878, 204] on td at bounding box center [888, 152] width 321 height 103
click at [787, 127] on div at bounding box center [888, 116] width 303 height 21
click at [837, 204] on td at bounding box center [888, 152] width 321 height 103
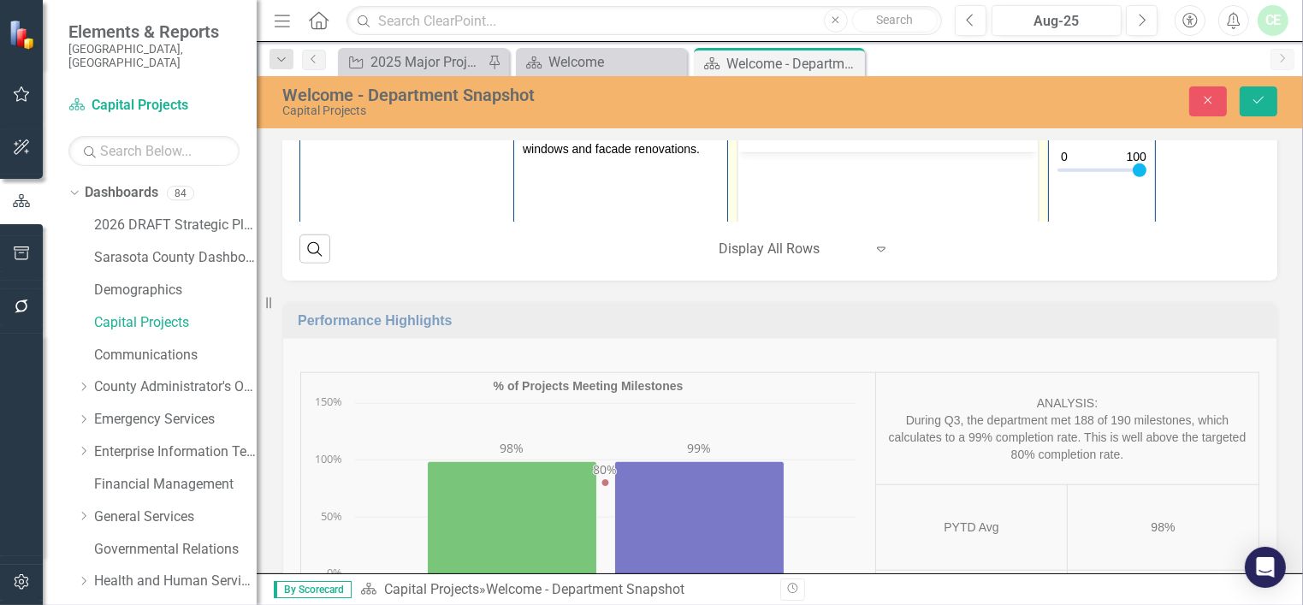
scroll to position [0, 0]
click at [851, 186] on body "Rich Text Area. Press ALT-0 for help." at bounding box center [887, 280] width 299 height 257
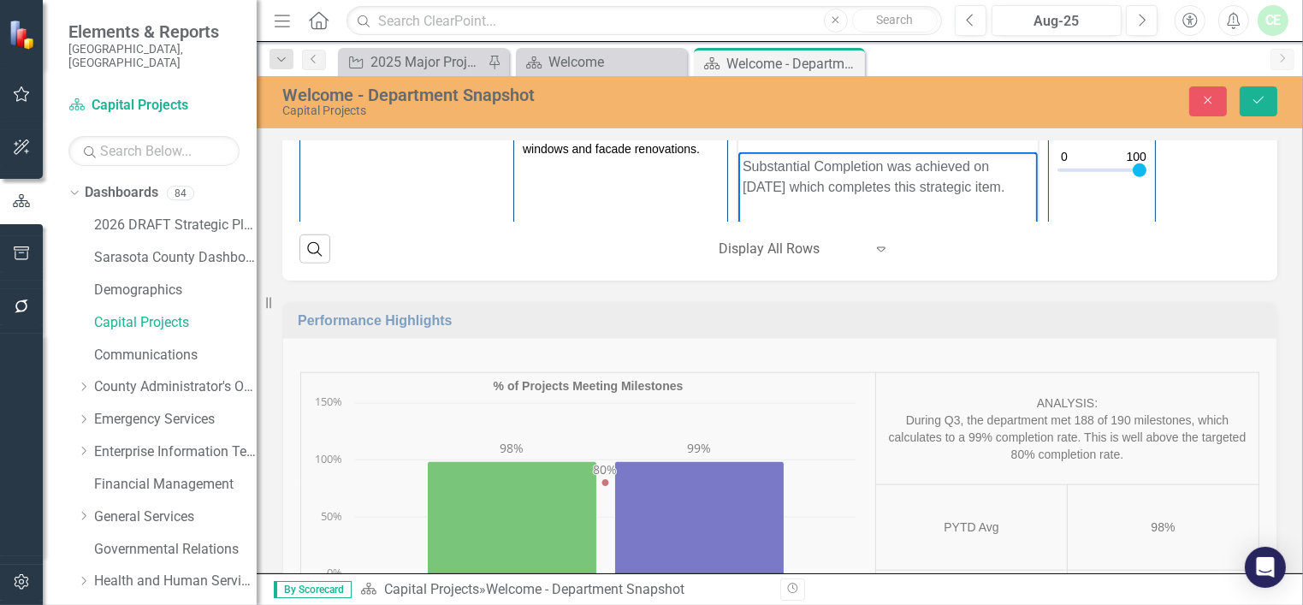
click at [917, 101] on td at bounding box center [888, 82] width 321 height 38
click at [1244, 100] on button "Save" at bounding box center [1259, 101] width 38 height 30
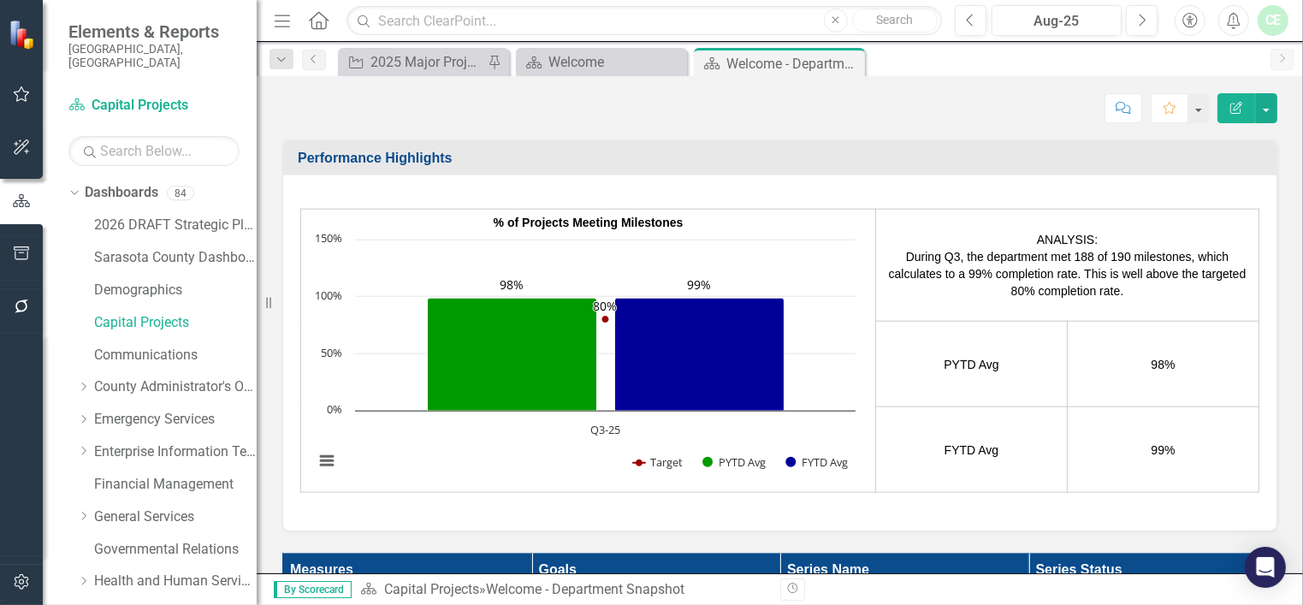
scroll to position [527, 0]
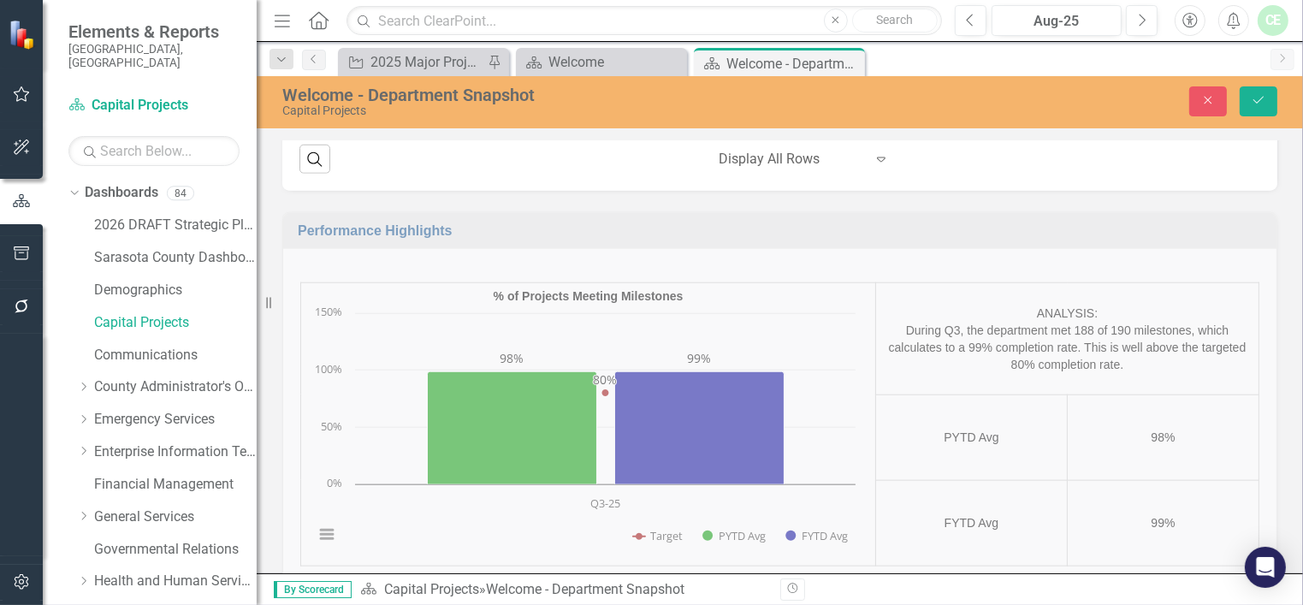
scroll to position [0, 0]
paste body "Rich Text Area. Press ALT-0 for help."
click at [779, 0] on p "Admin: Ceiling framing, MEP overhead, and drywall is ongoing. Multipurpose: Ext…" at bounding box center [887, 53] width 291 height 164
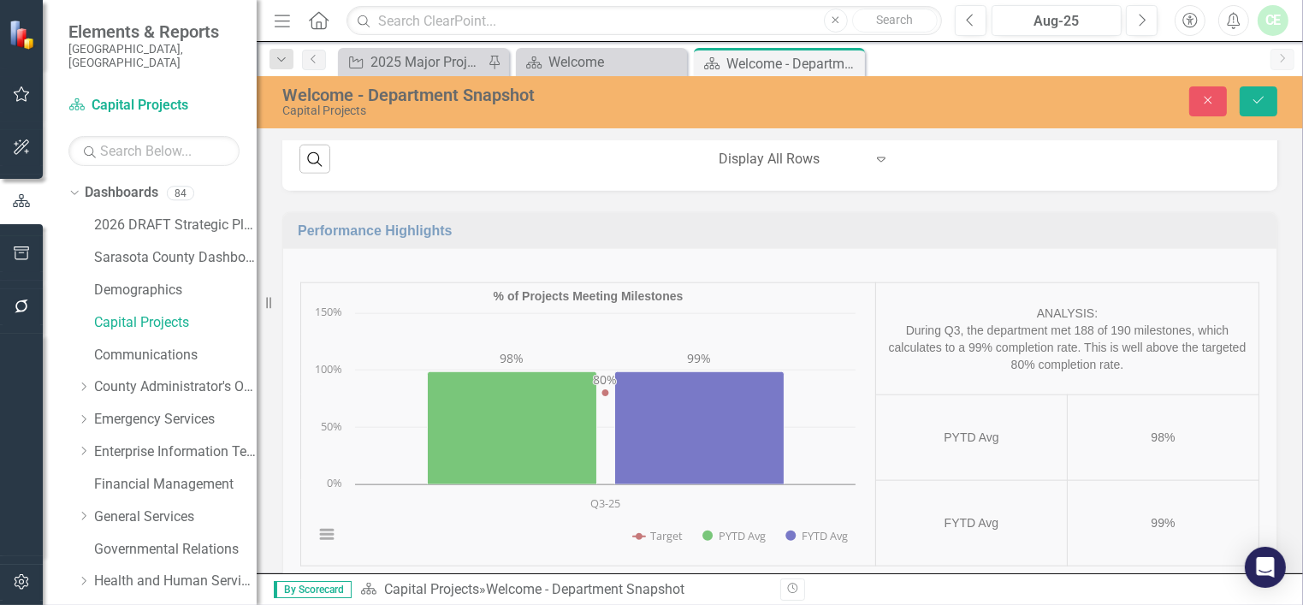
click at [1088, 226] on td "0 %" at bounding box center [1102, 24] width 107 height 405
drag, startPoint x: 1067, startPoint y: 207, endPoint x: 1106, endPoint y: 210, distance: 39.4
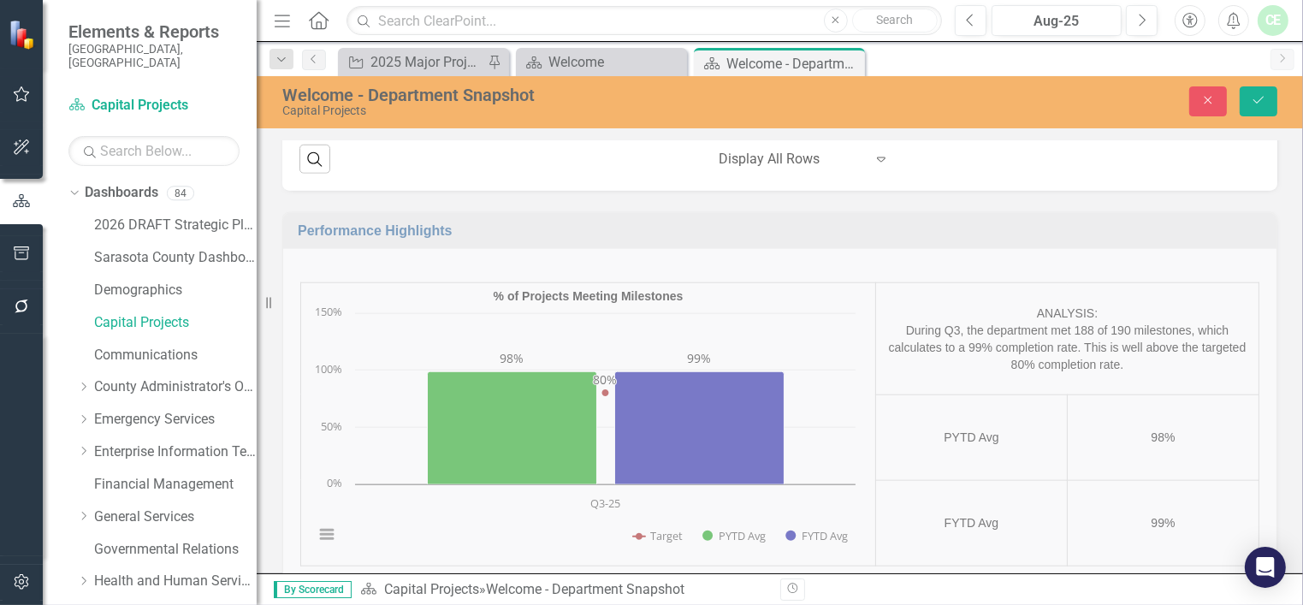
type input "45"
click at [433, 227] on td "PRNR Administration Building Edit Edit Action Link Open Element" at bounding box center [407, 24] width 214 height 405
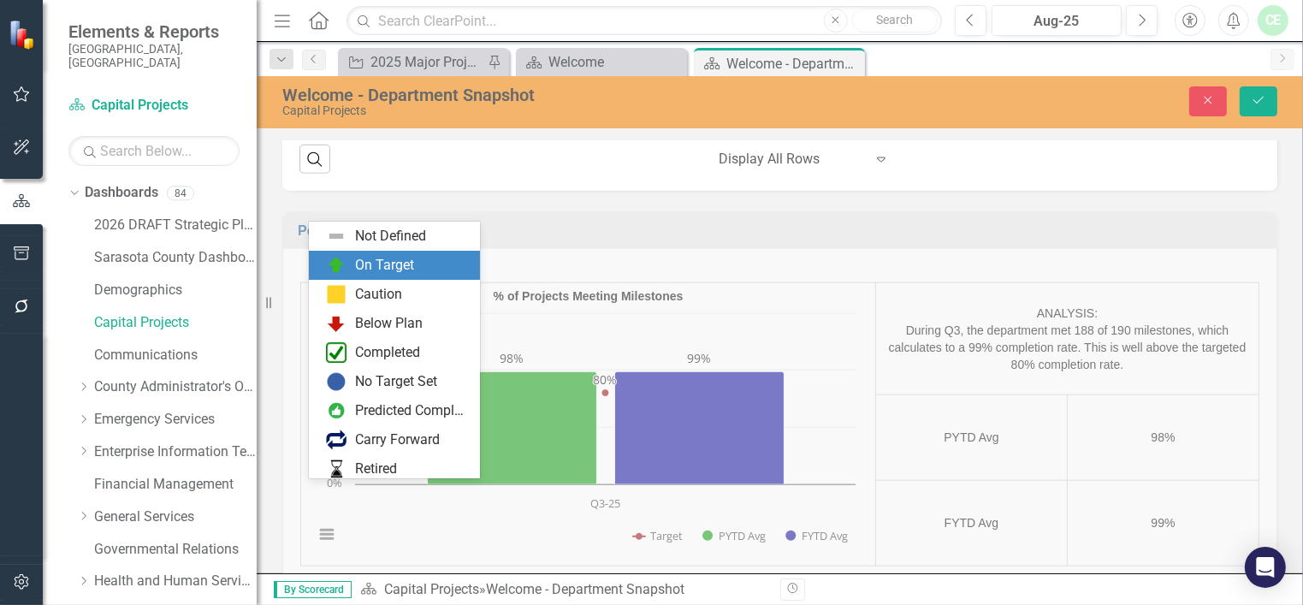
click at [353, 265] on div "On Target" at bounding box center [398, 265] width 144 height 21
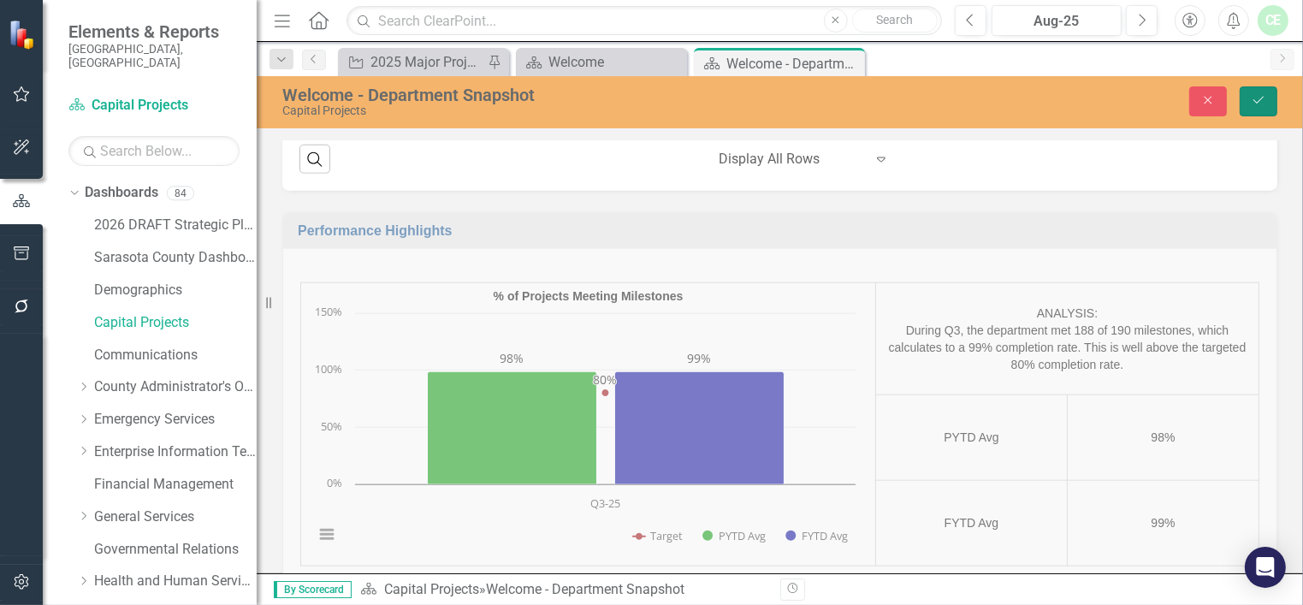
click at [1256, 100] on icon "Save" at bounding box center [1258, 100] width 15 height 12
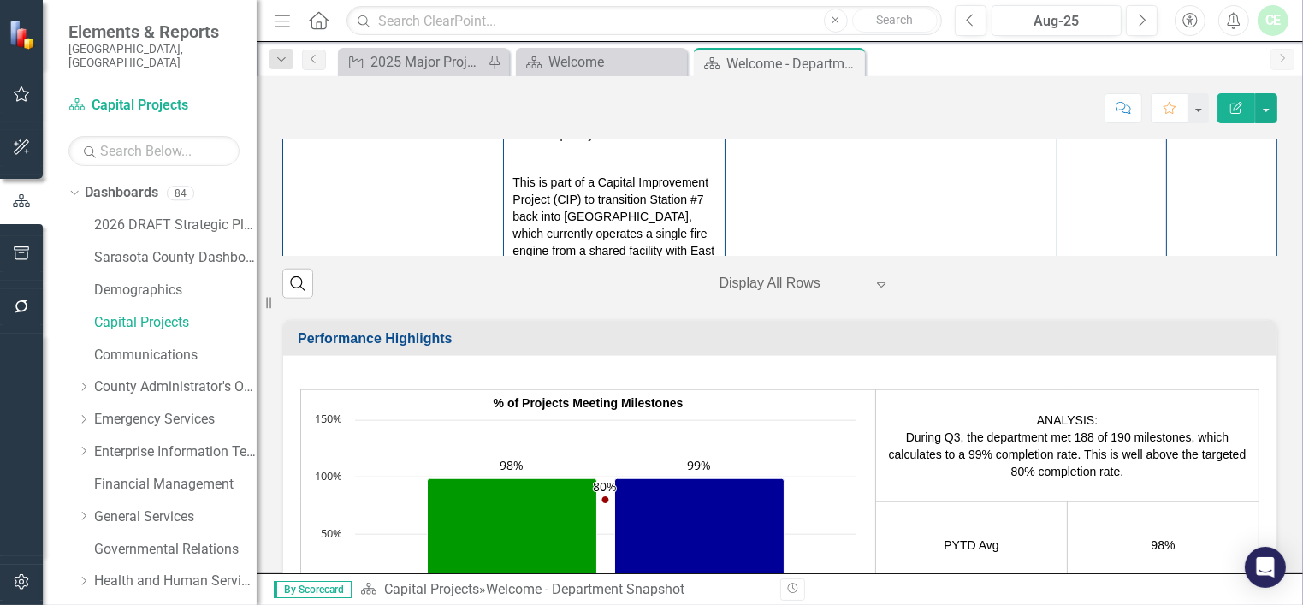
scroll to position [756, 0]
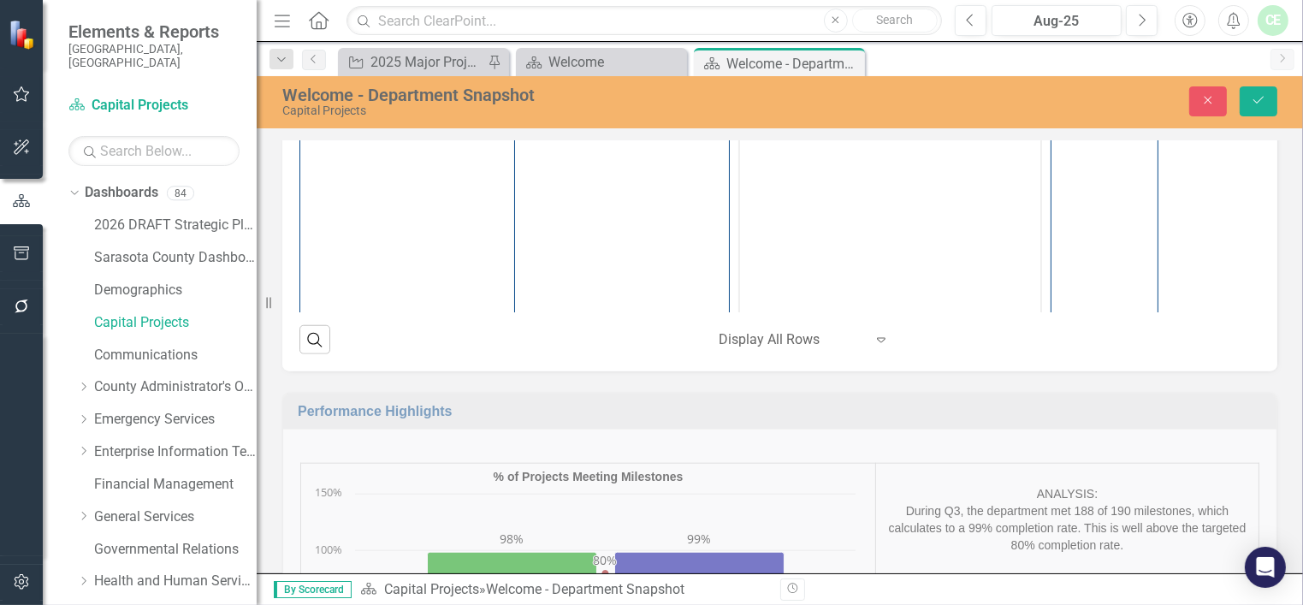
scroll to position [0, 0]
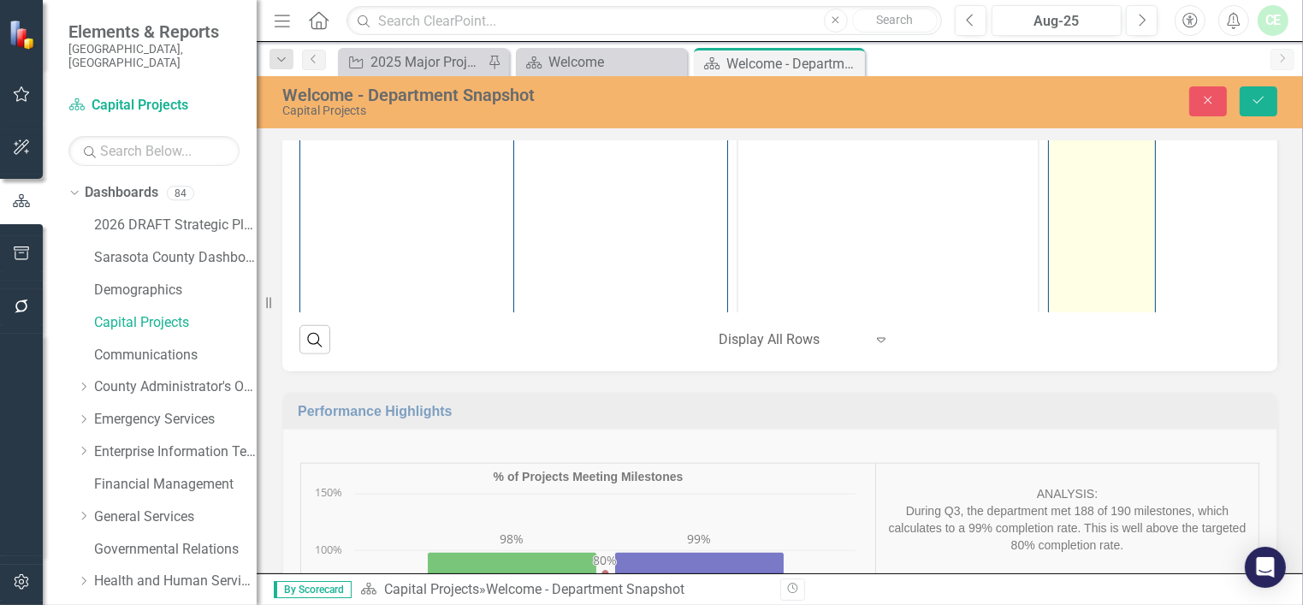
click at [1054, 390] on td "0 %" at bounding box center [1102, 216] width 107 height 405
drag, startPoint x: 1061, startPoint y: 394, endPoint x: 1110, endPoint y: 400, distance: 49.1
click at [1109, 51] on input "0" at bounding box center [1102, 36] width 89 height 32
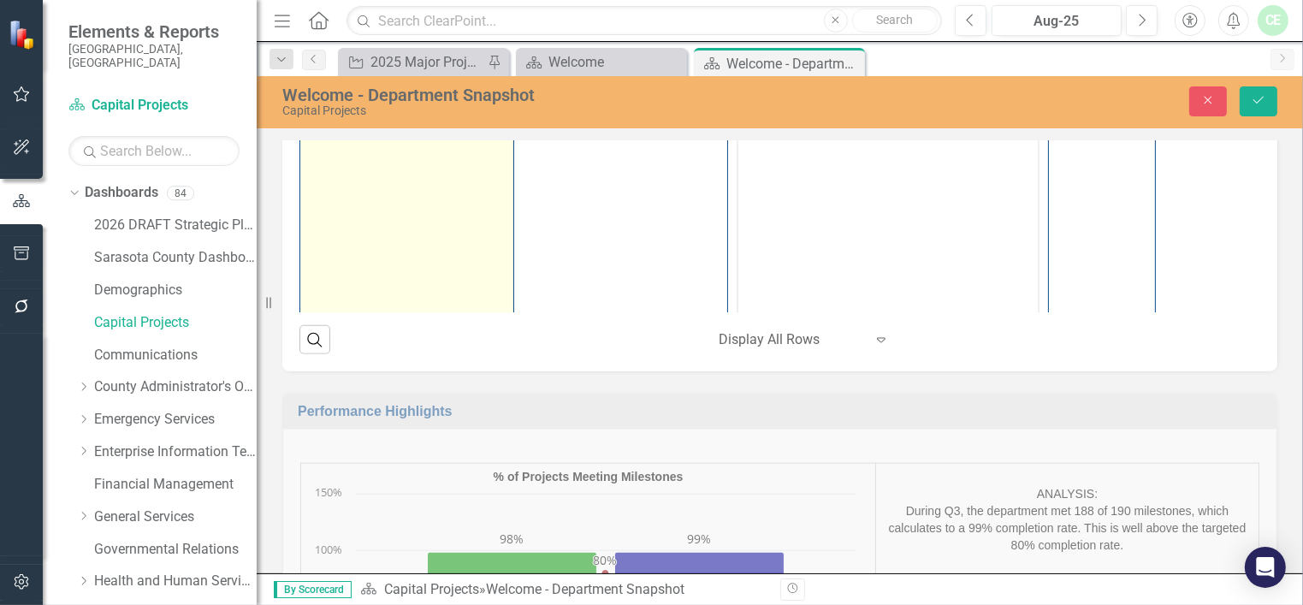
type input "85"
click at [319, 43] on img at bounding box center [319, 32] width 21 height 21
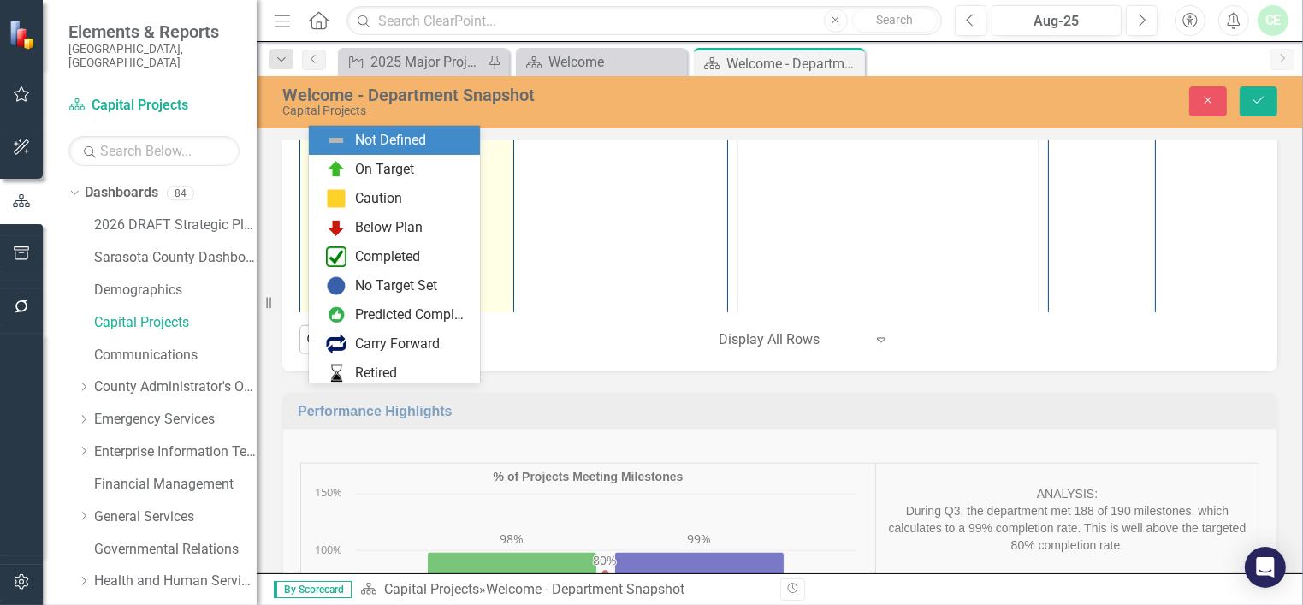
click at [337, 48] on div "Not Defined" at bounding box center [325, 36] width 26 height 24
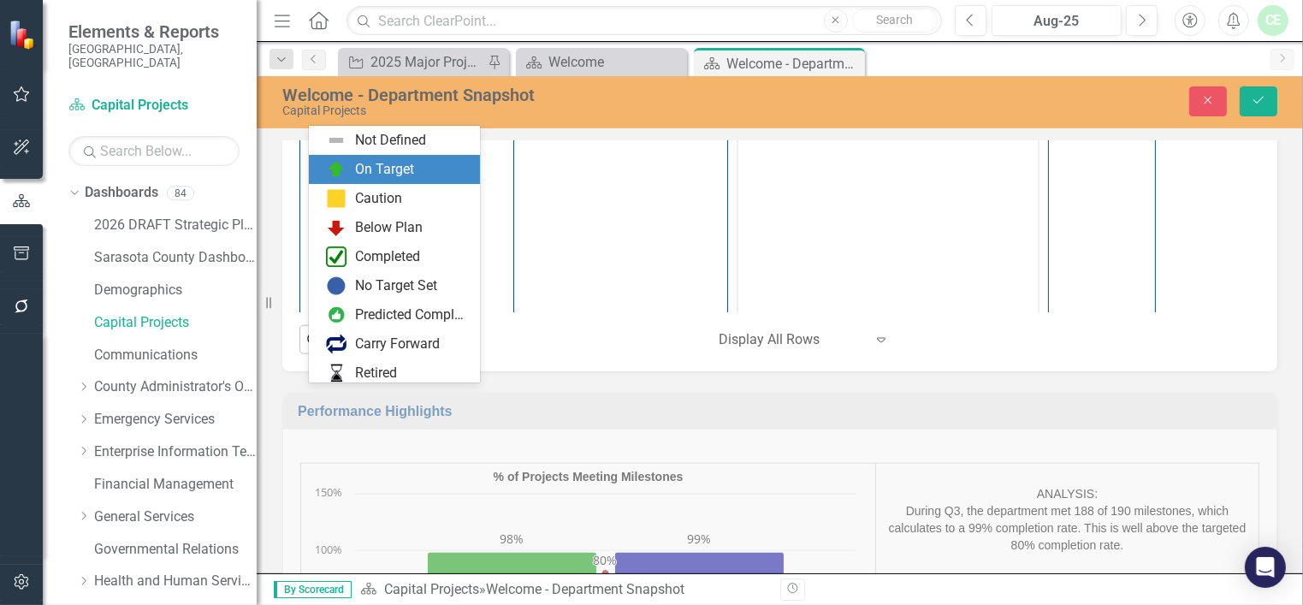
click at [371, 175] on div "On Target" at bounding box center [384, 170] width 59 height 20
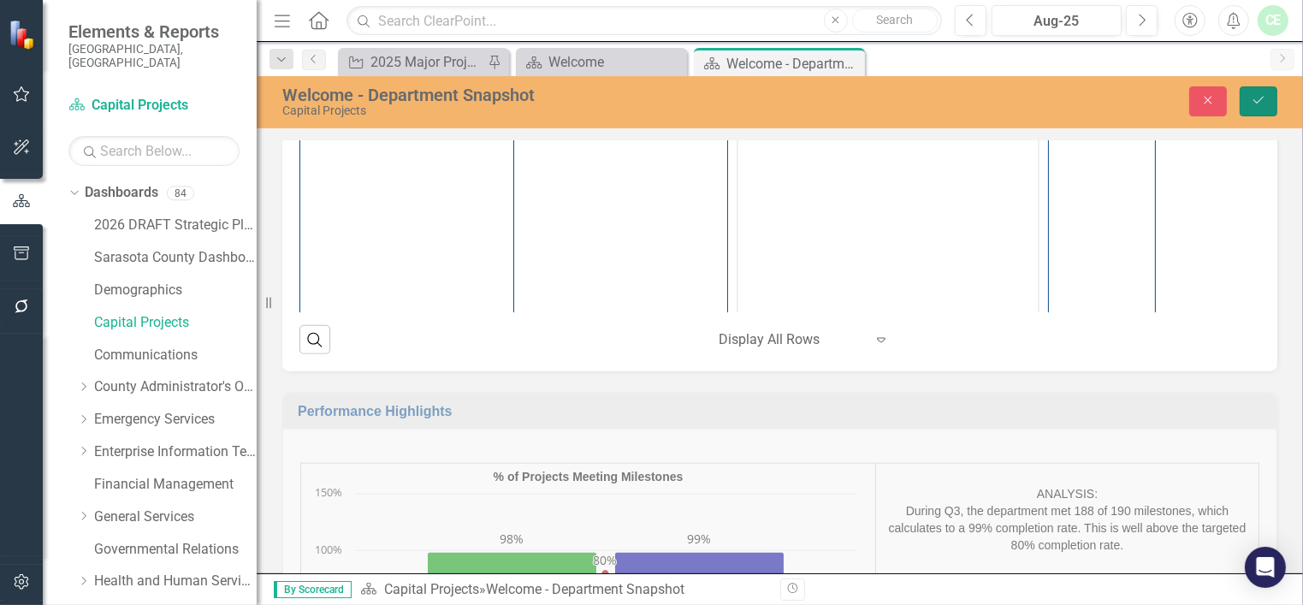
click at [1267, 102] on button "Save" at bounding box center [1259, 101] width 38 height 30
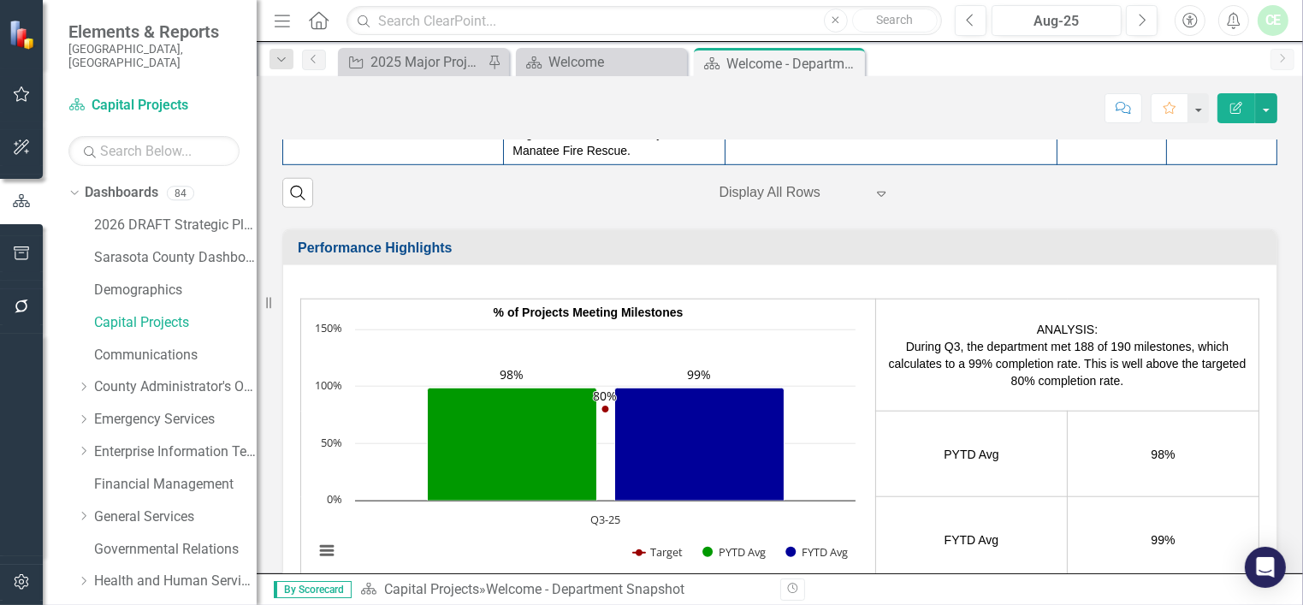
scroll to position [787, 0]
click at [776, 164] on td at bounding box center [891, 74] width 332 height 179
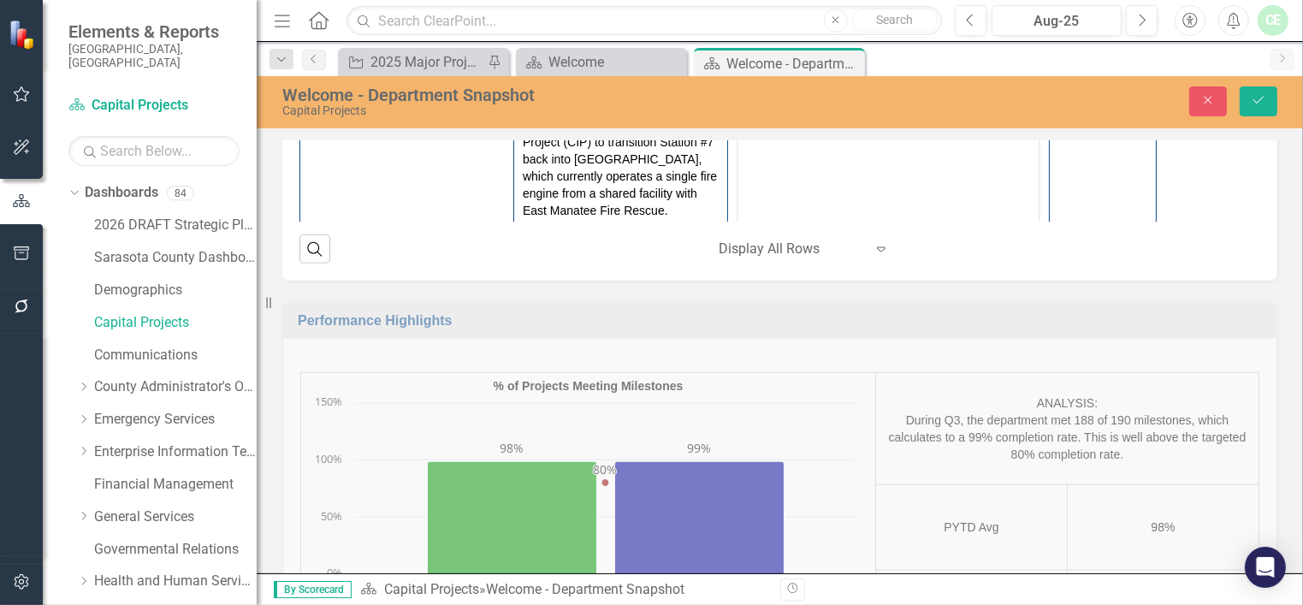
scroll to position [0, 0]
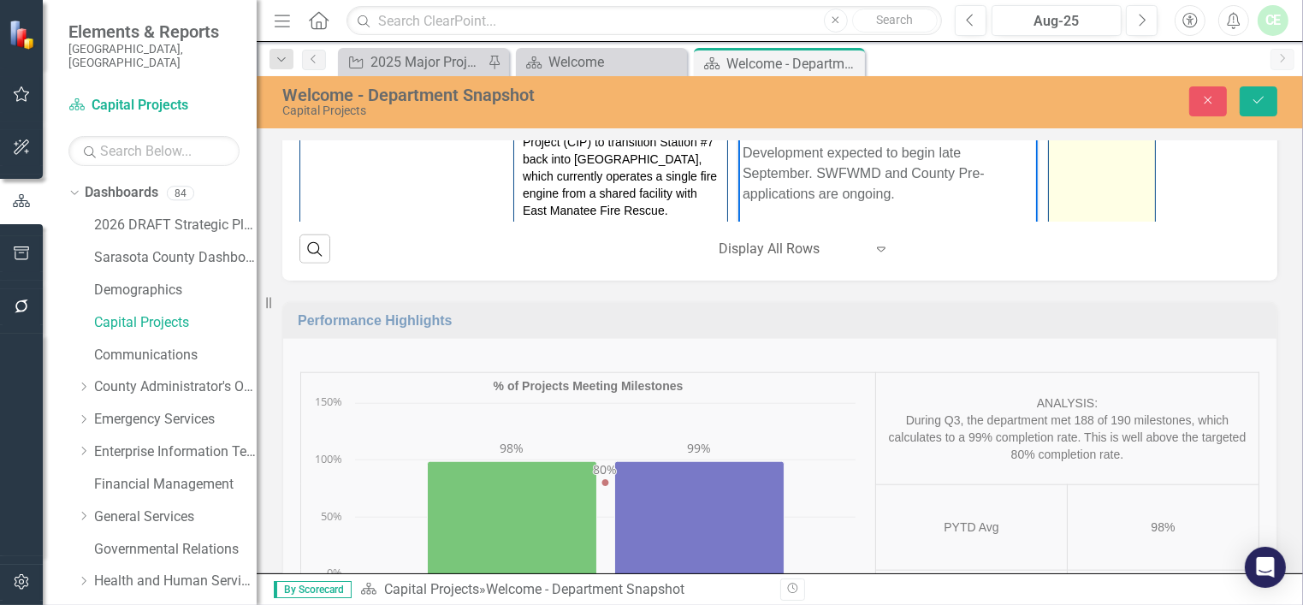
click at [1058, 68] on div "0 %" at bounding box center [1102, 59] width 89 height 17
drag, startPoint x: 1064, startPoint y: 427, endPoint x: 1115, endPoint y: 429, distance: 51.4
click at [1115, 83] on input "0" at bounding box center [1102, 67] width 89 height 32
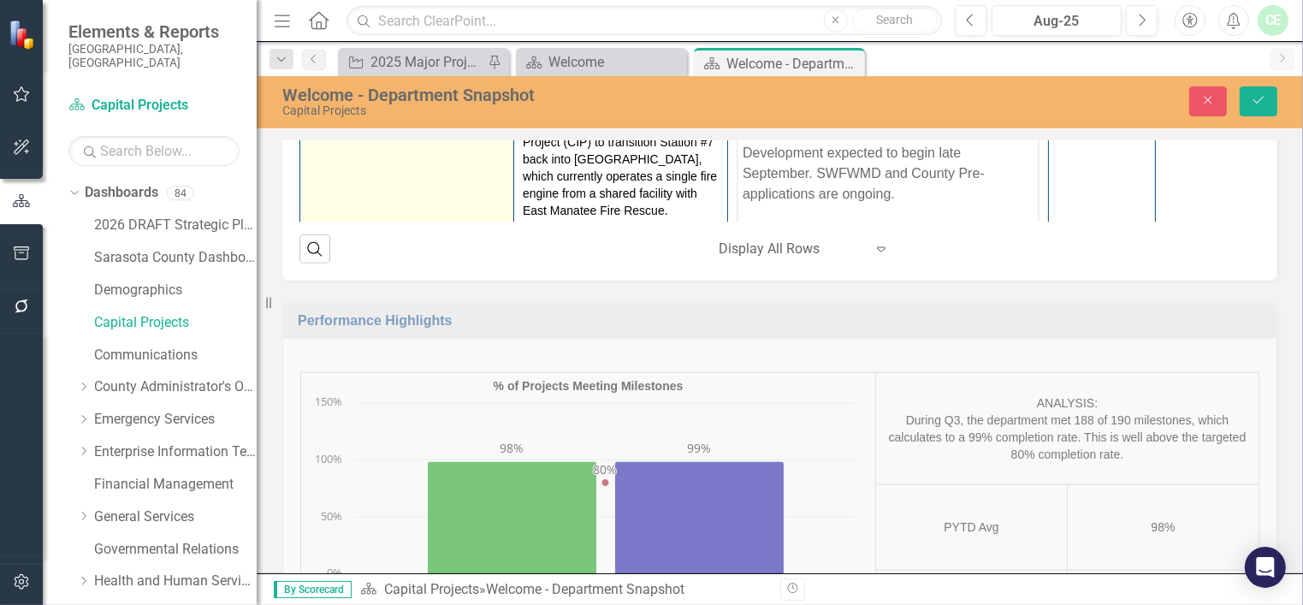
type input "25"
click at [318, 72] on img at bounding box center [319, 61] width 21 height 21
click at [350, 74] on icon "Expand" at bounding box center [346, 68] width 17 height 14
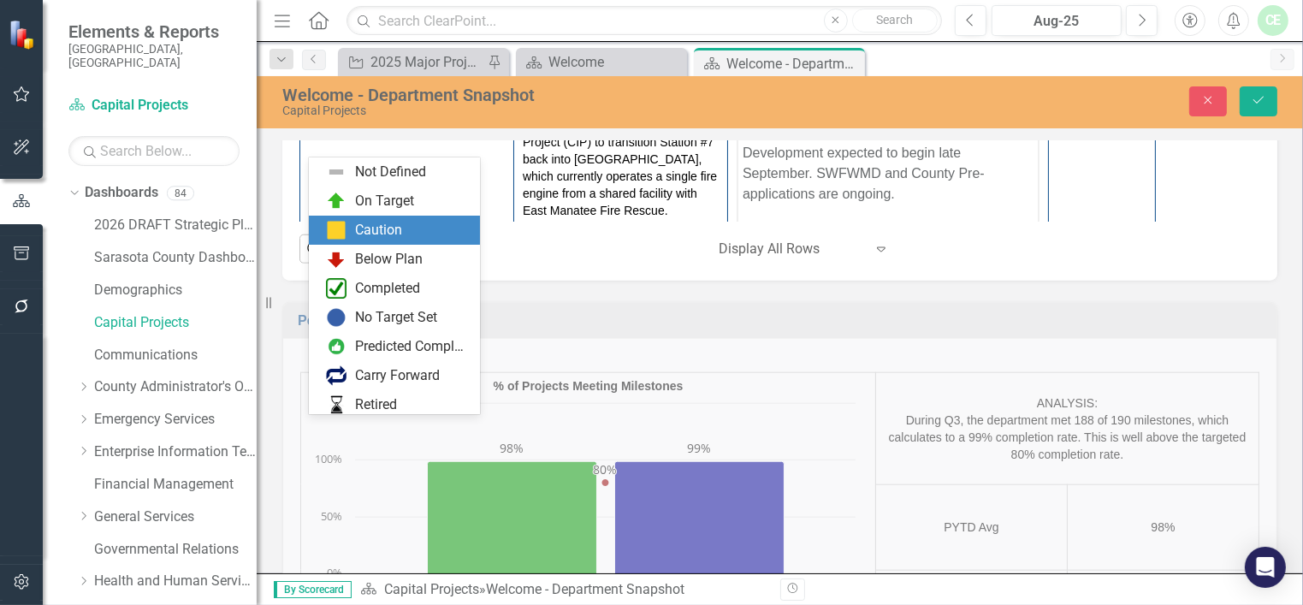
click at [390, 222] on div "Caution" at bounding box center [378, 231] width 47 height 20
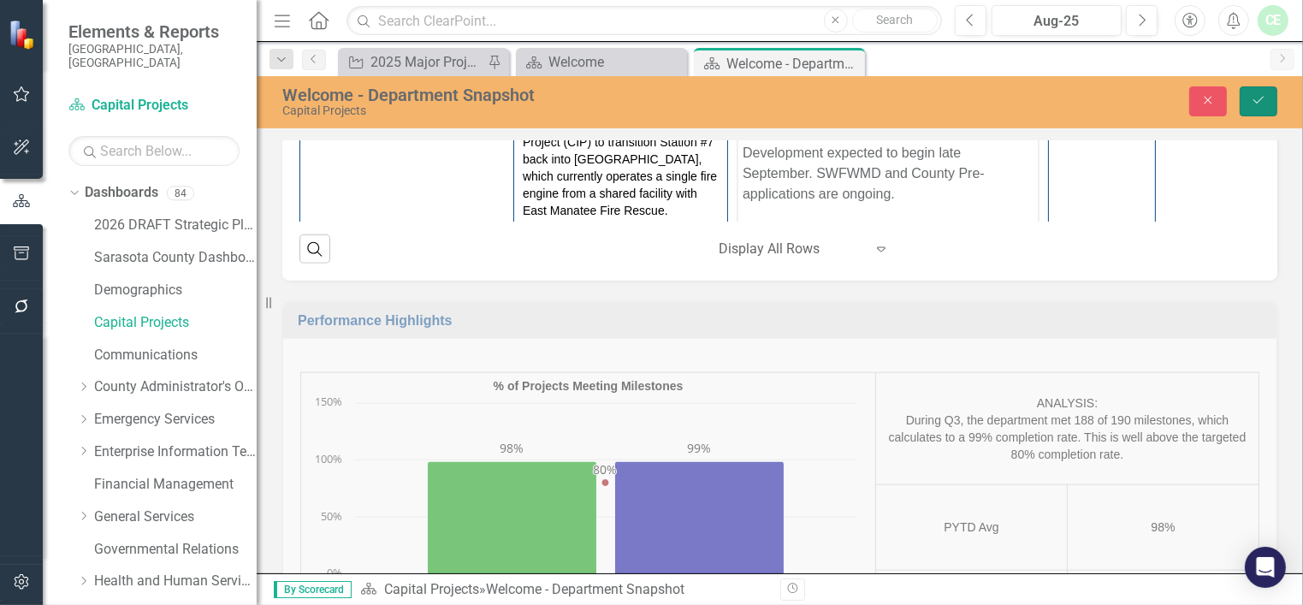
click at [1255, 103] on icon "Save" at bounding box center [1258, 100] width 15 height 12
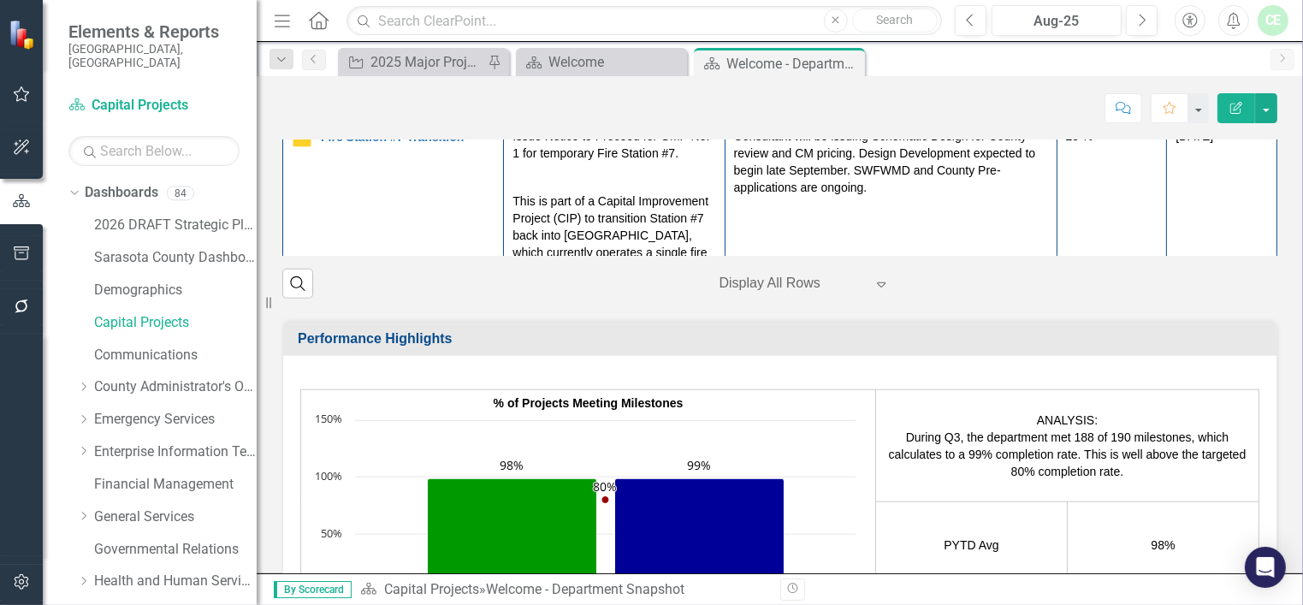
scroll to position [1734, 0]
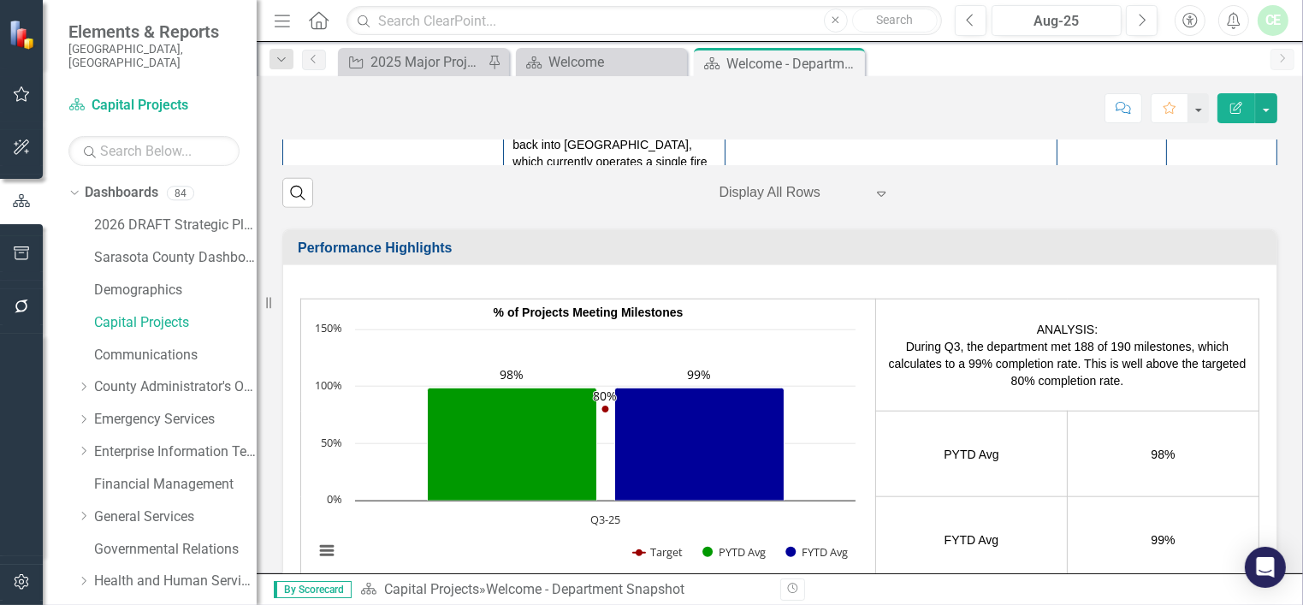
click at [756, 31] on td at bounding box center [891, 7] width 332 height 45
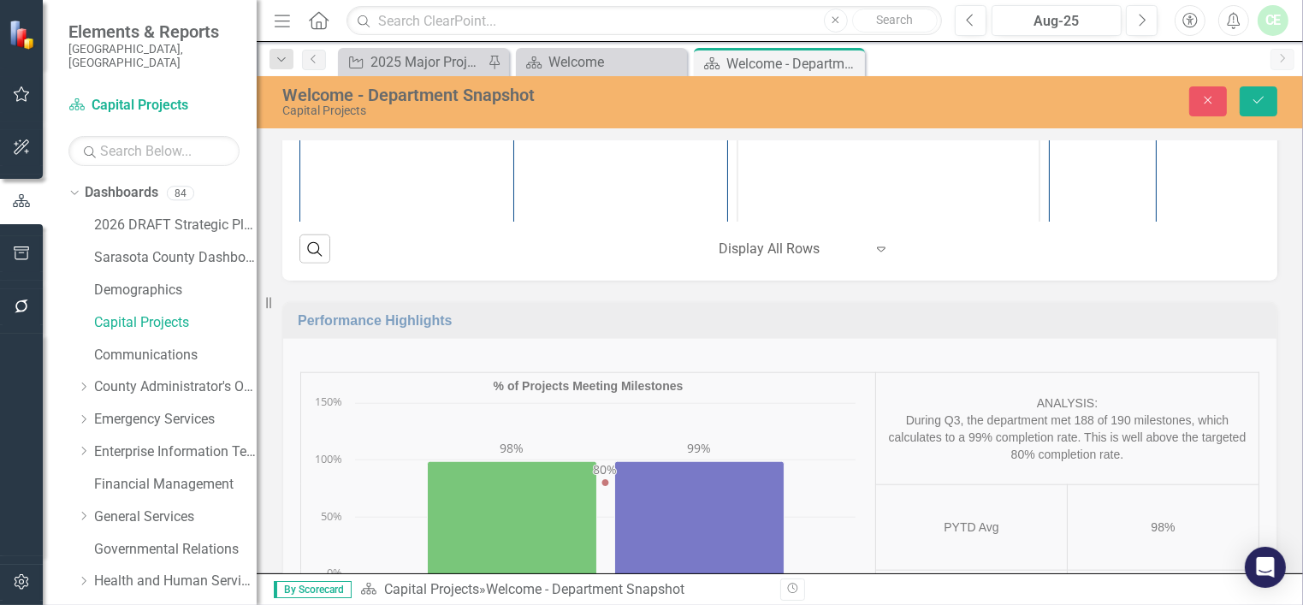
scroll to position [0, 0]
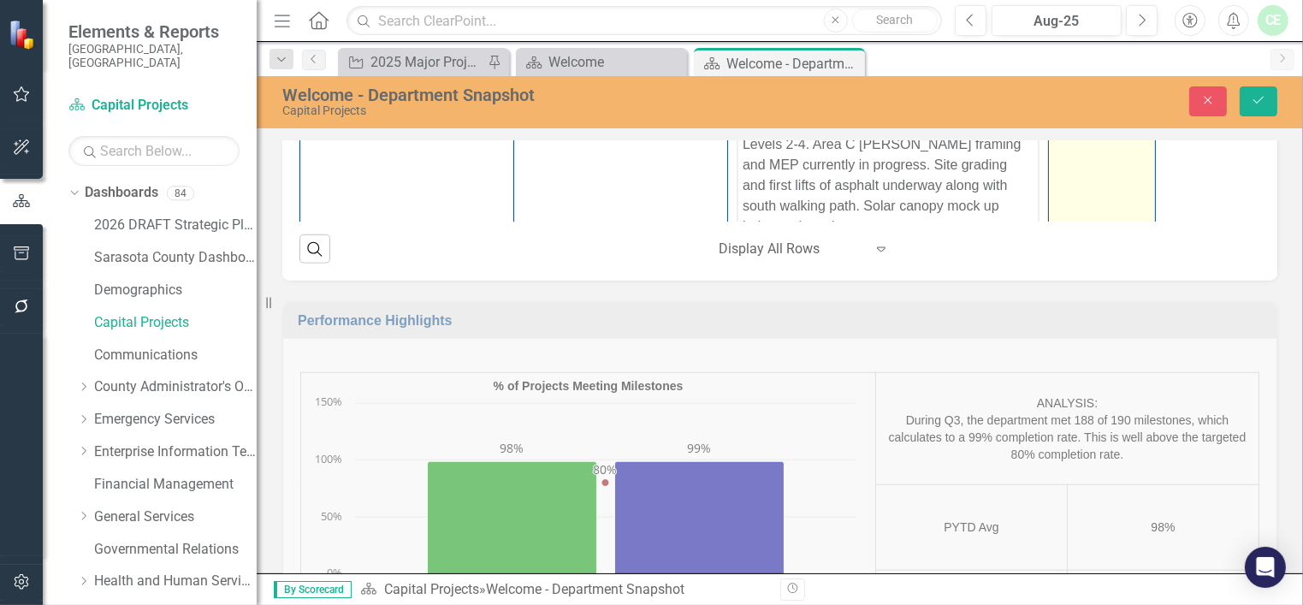
click at [1058, 80] on div "0 %" at bounding box center [1102, 71] width 89 height 17
drag, startPoint x: 1064, startPoint y: 438, endPoint x: 1123, endPoint y: 447, distance: 59.7
click at [1123, 95] on input "0" at bounding box center [1102, 79] width 89 height 32
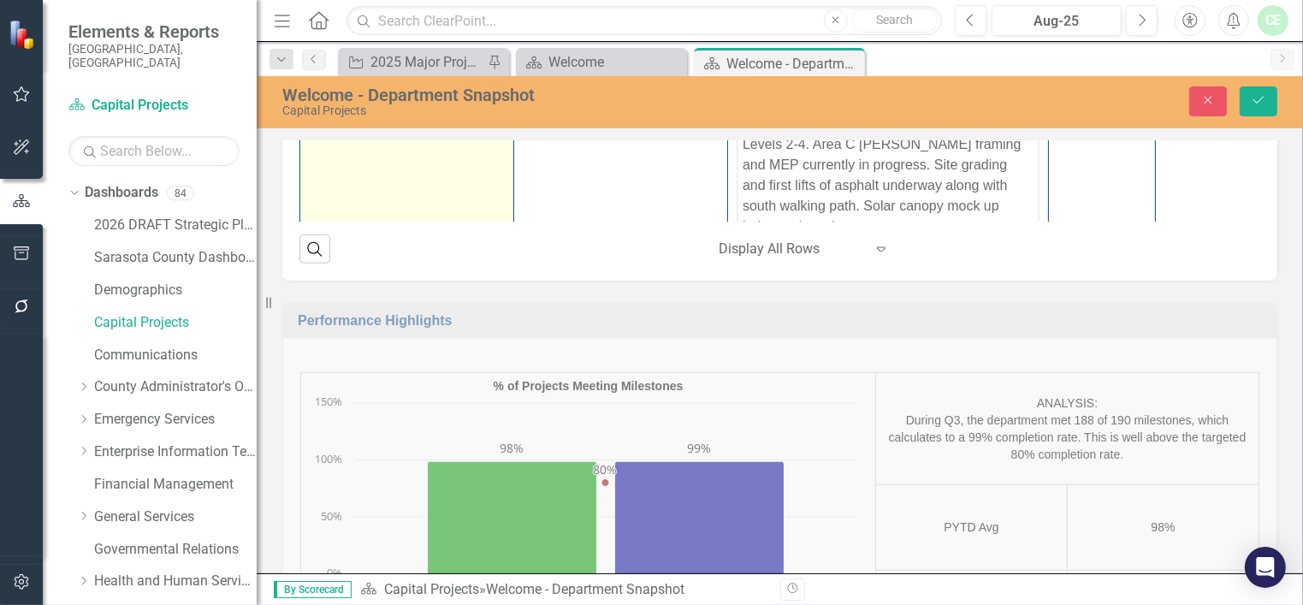
type input "70"
click at [324, 86] on img at bounding box center [319, 76] width 21 height 21
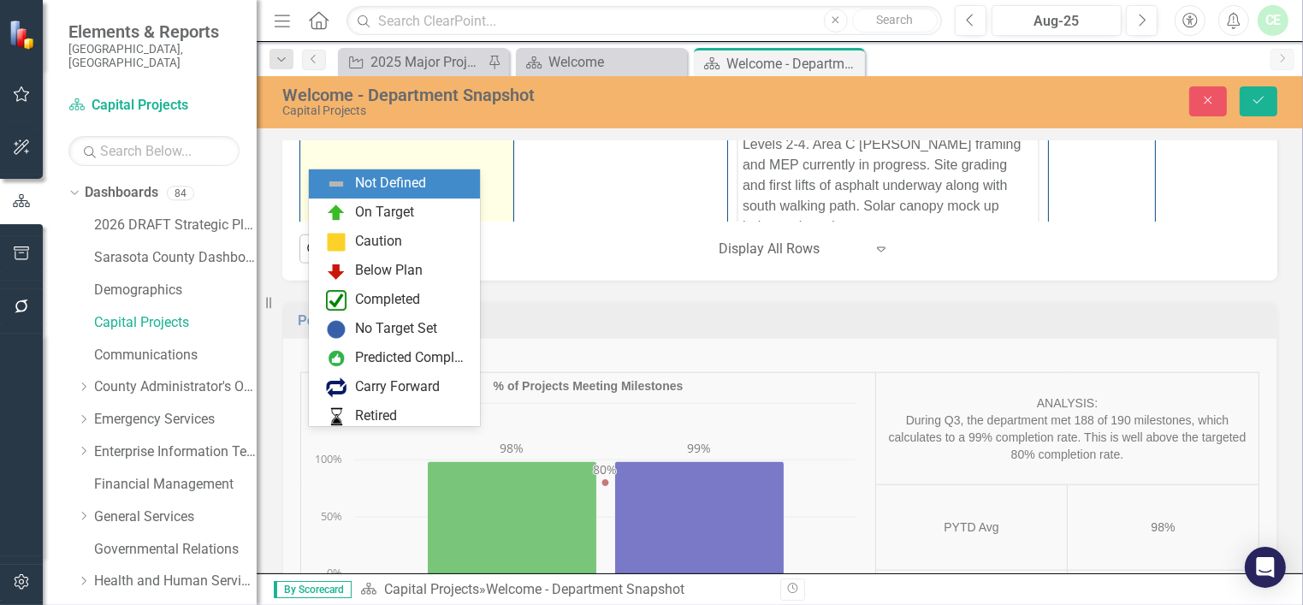
click at [336, 92] on div "Not Defined" at bounding box center [325, 80] width 26 height 24
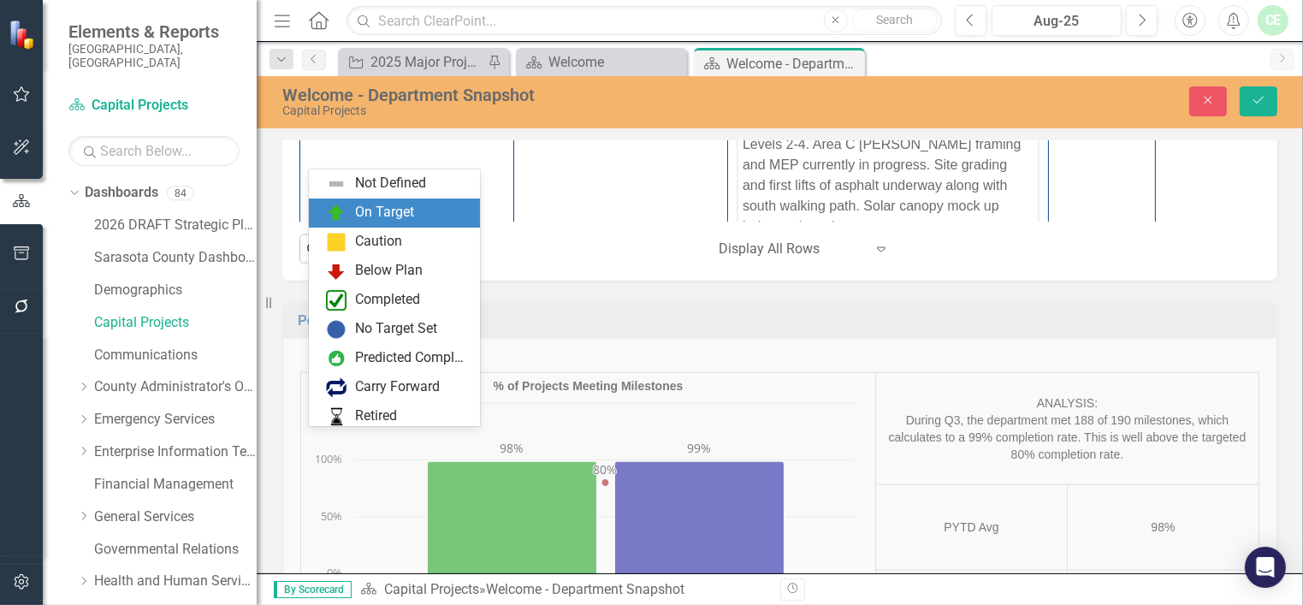
click at [351, 219] on div "On Target" at bounding box center [398, 213] width 144 height 21
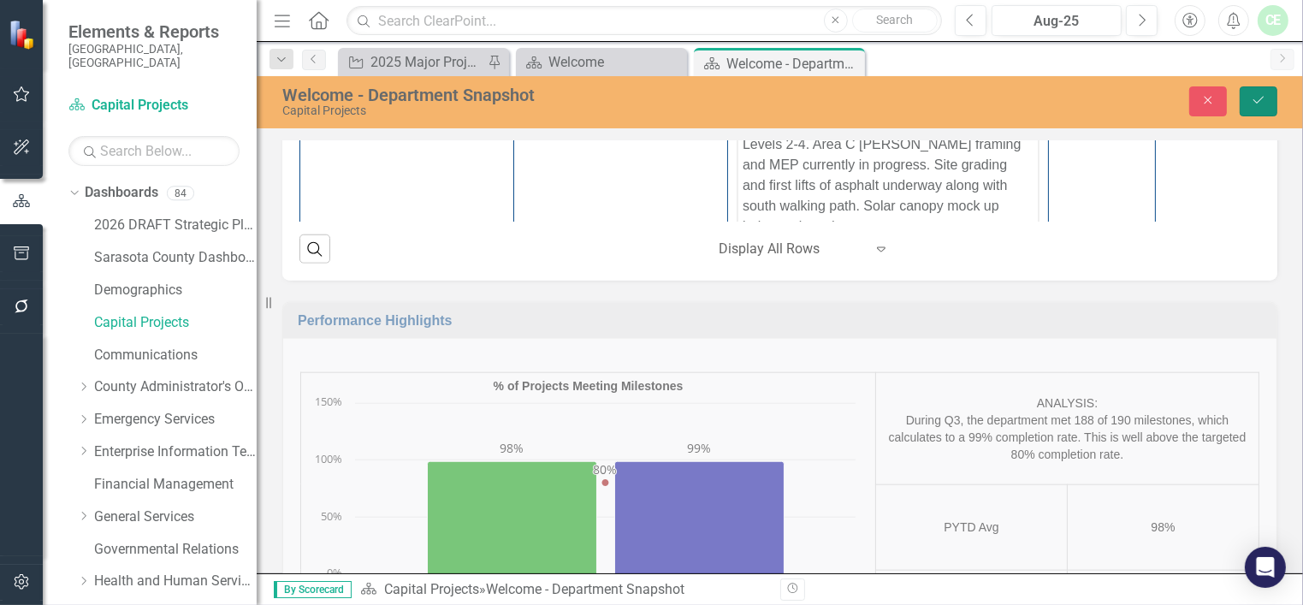
click at [1266, 98] on icon "Save" at bounding box center [1258, 100] width 15 height 12
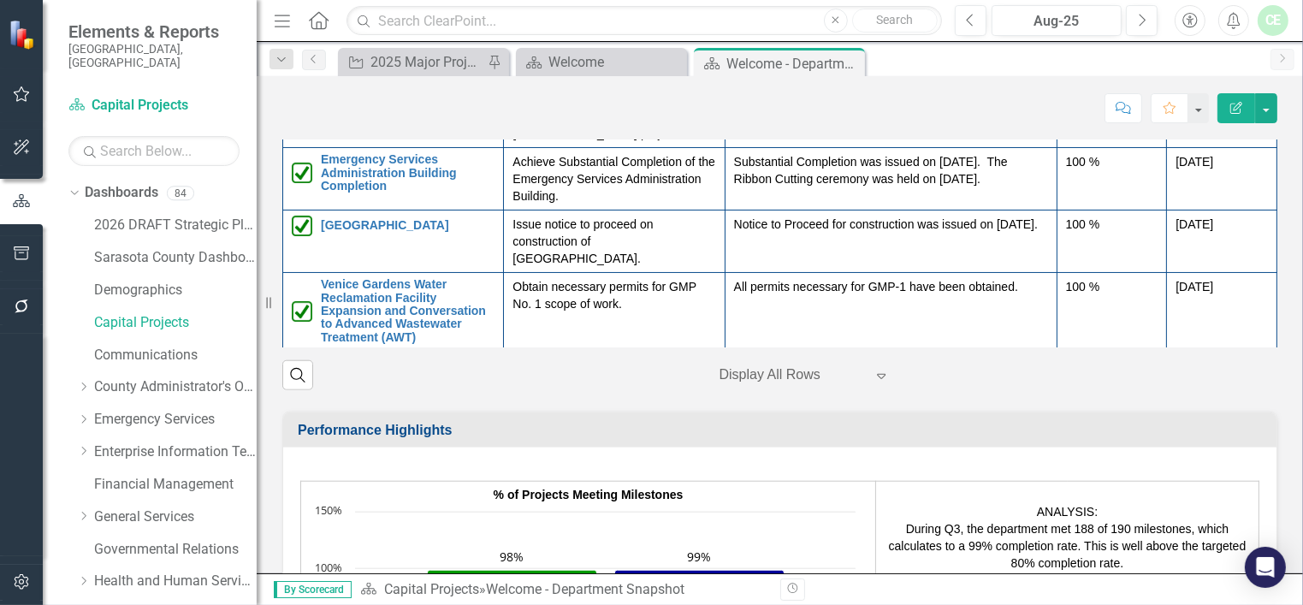
scroll to position [1457, 0]
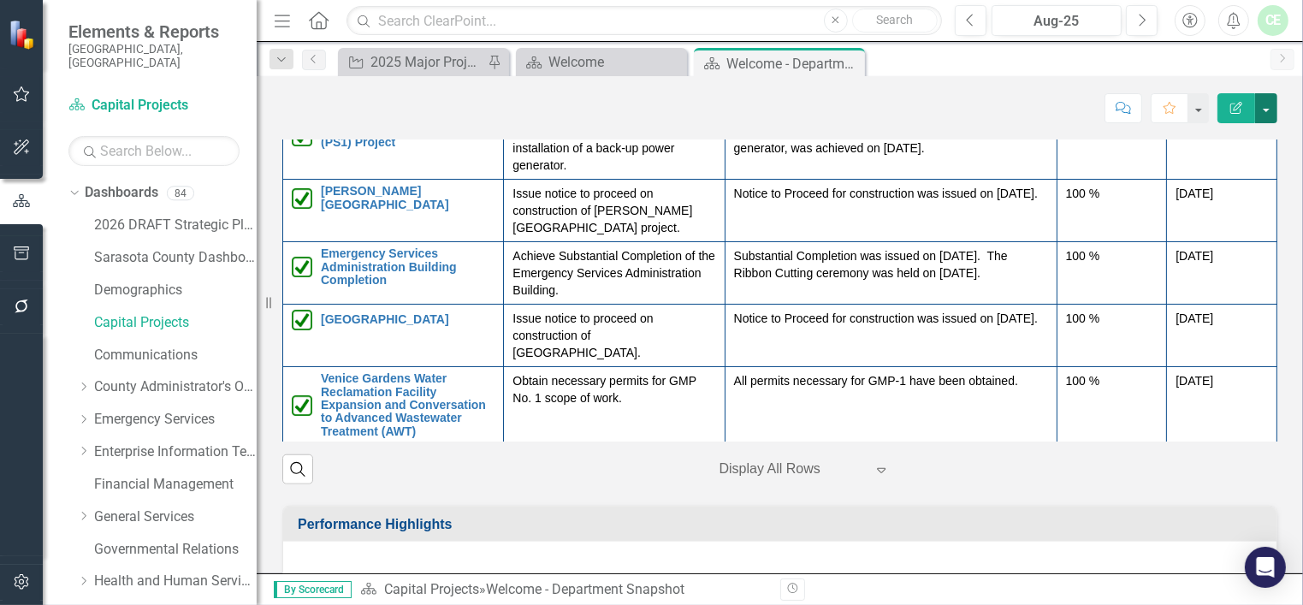
click at [1267, 110] on button "button" at bounding box center [1266, 108] width 22 height 30
click at [876, 113] on div "Score: N/A Aug-25 Completed Comment Favorite Edit Report" at bounding box center [779, 107] width 995 height 29
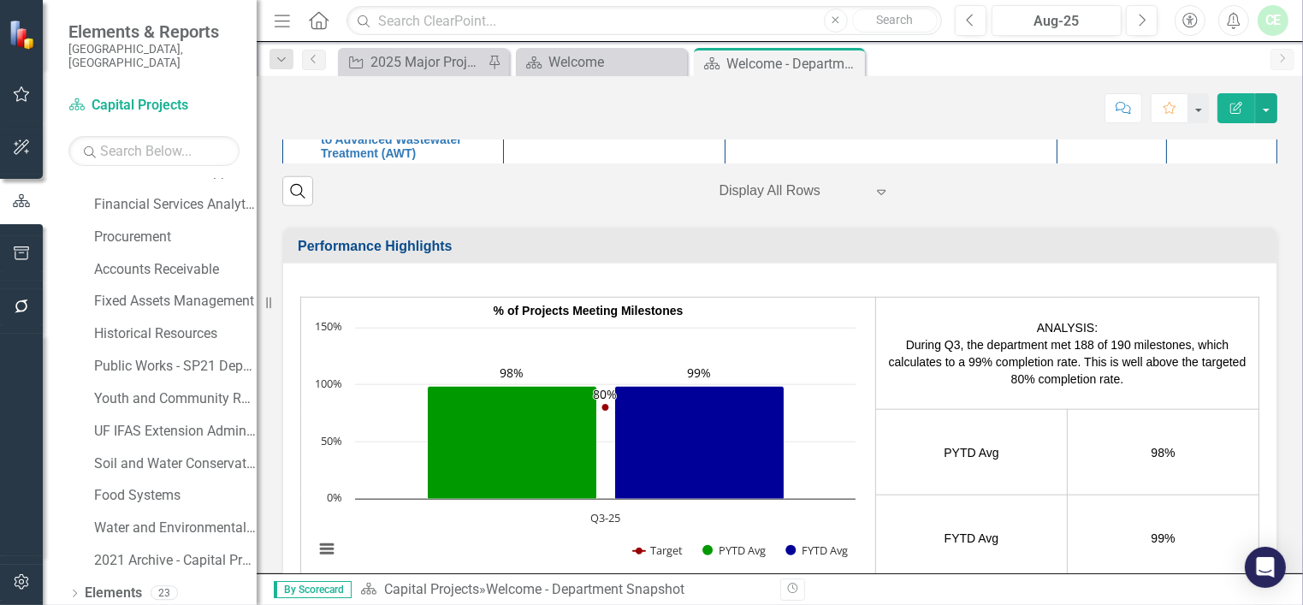
scroll to position [1147, 0]
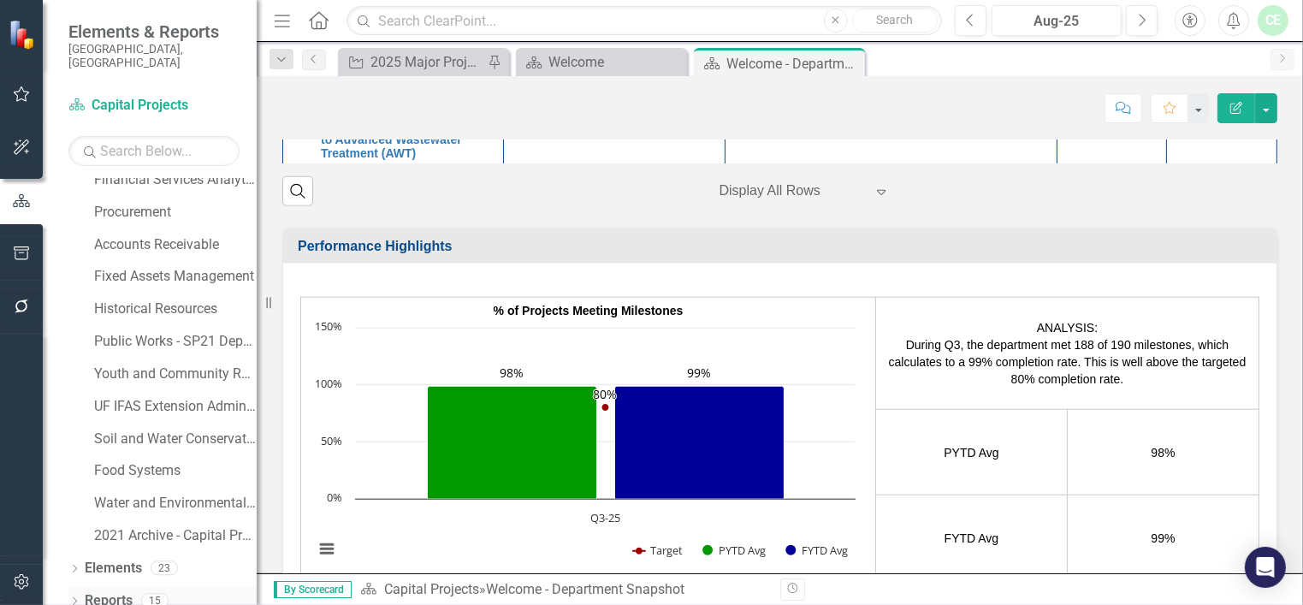
click at [74, 598] on icon "Dropdown" at bounding box center [74, 602] width 12 height 9
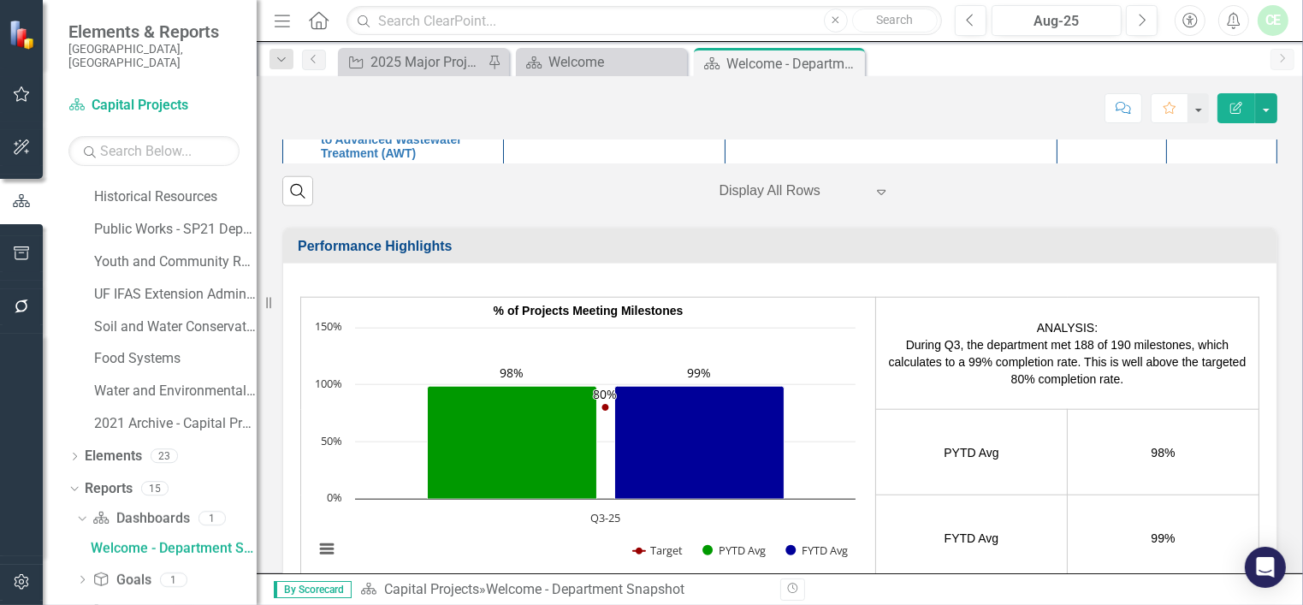
scroll to position [1328, 0]
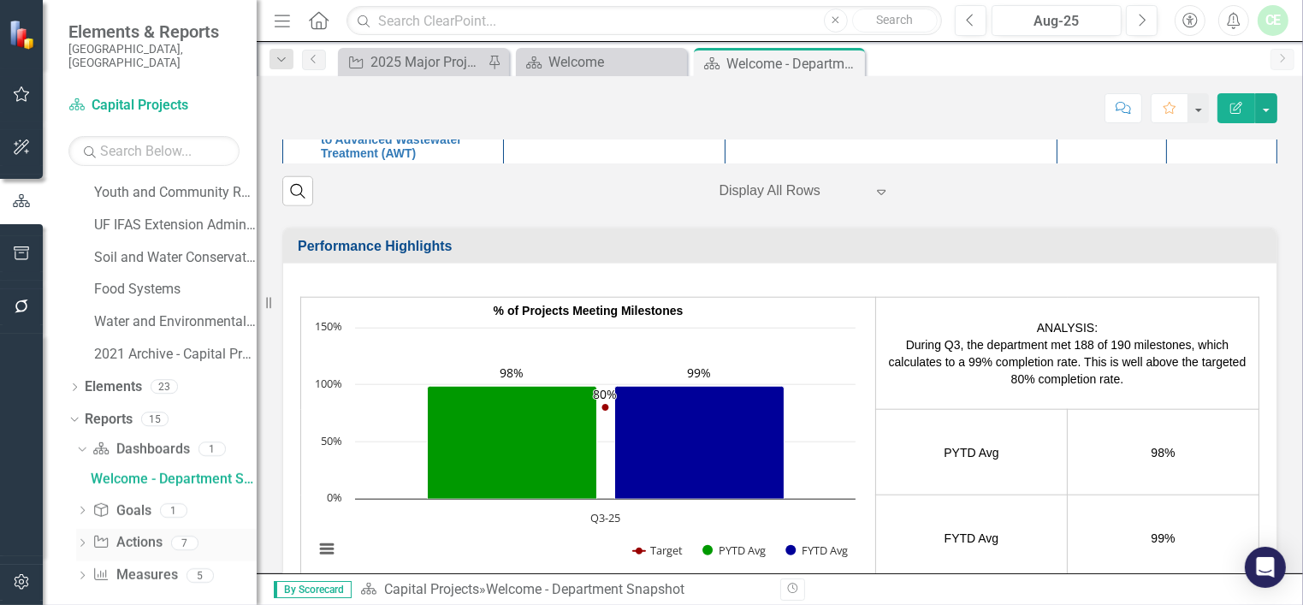
click at [82, 540] on icon "Dropdown" at bounding box center [82, 544] width 12 height 9
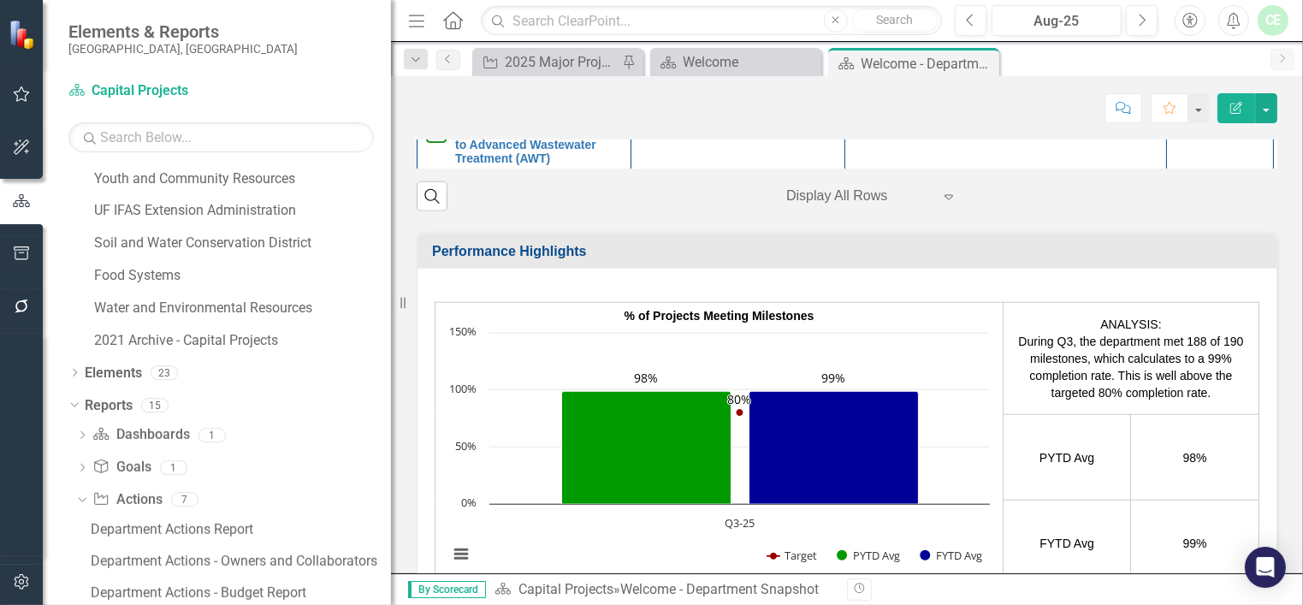
scroll to position [1781, 0]
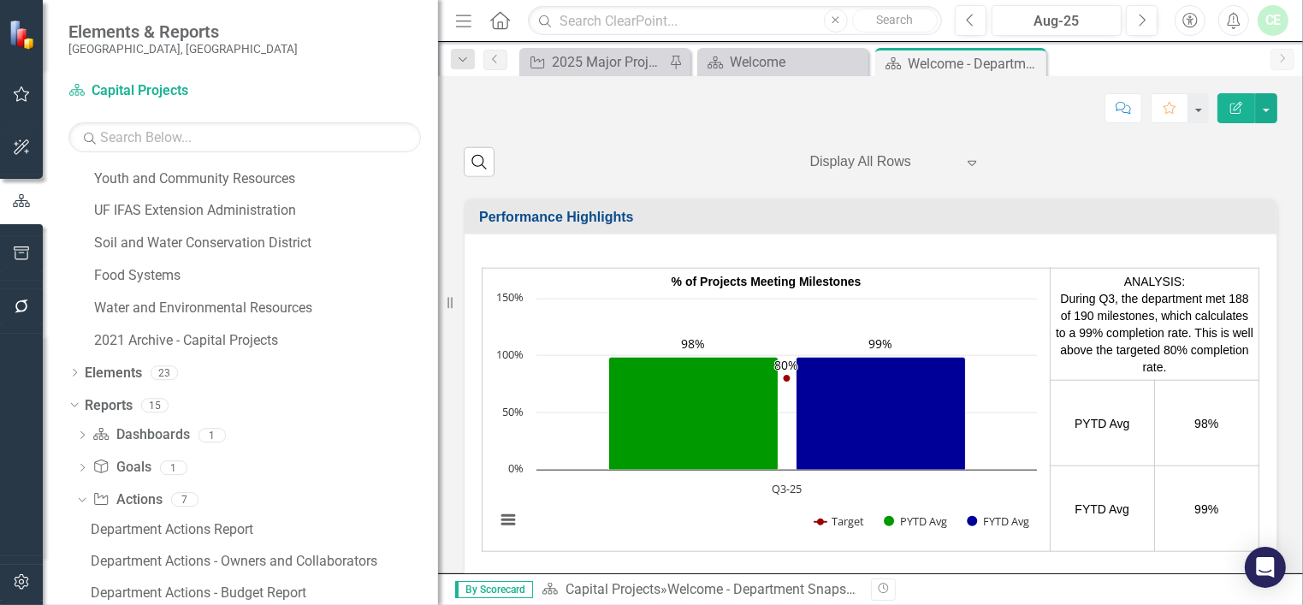
drag, startPoint x: 260, startPoint y: 466, endPoint x: 438, endPoint y: 466, distance: 178.0
click at [438, 466] on div "Resize" at bounding box center [445, 302] width 14 height 605
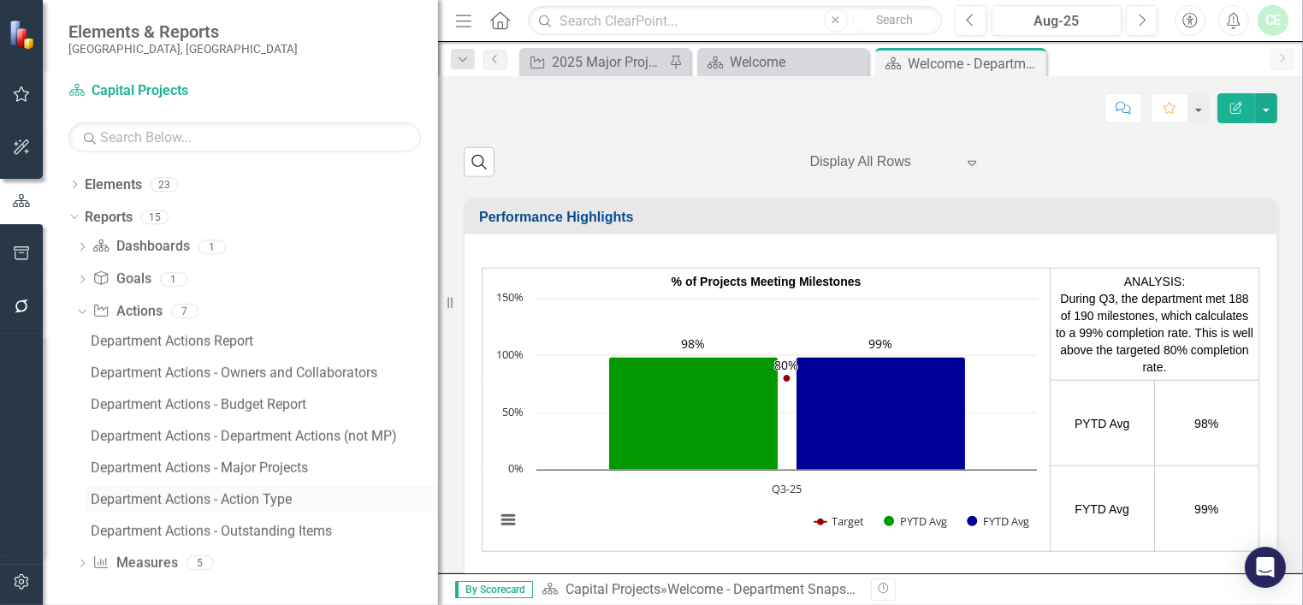
scroll to position [1518, 0]
click at [167, 433] on div "Department Actions - Department Actions (not MP)" at bounding box center [264, 434] width 347 height 15
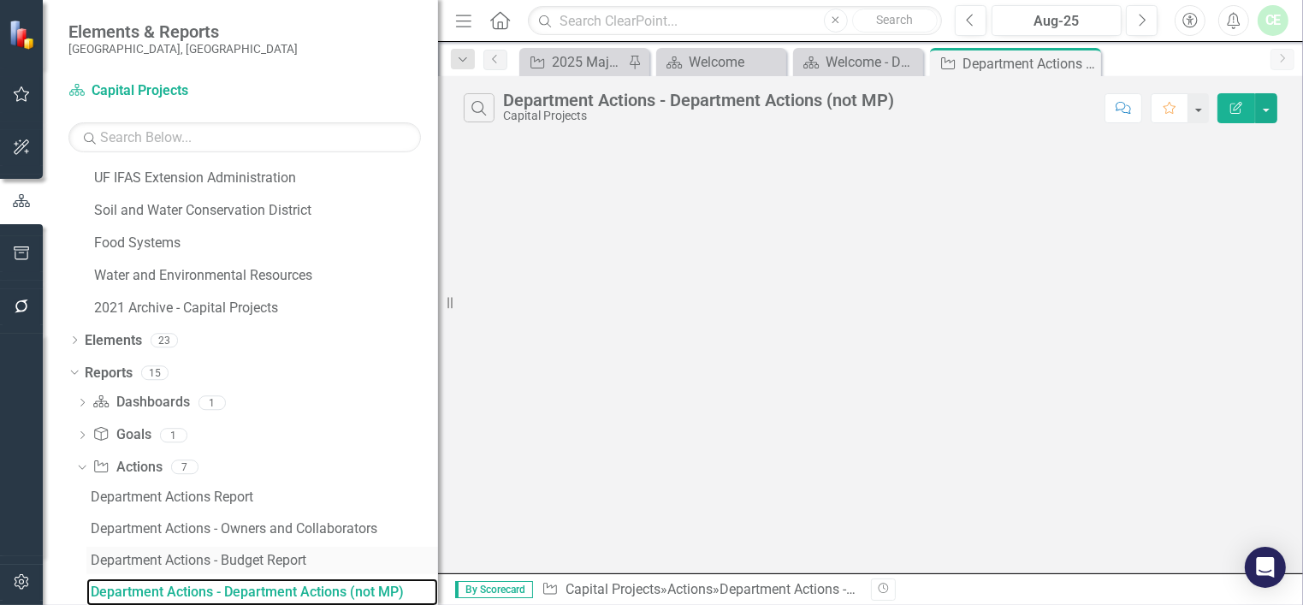
scroll to position [1518, 0]
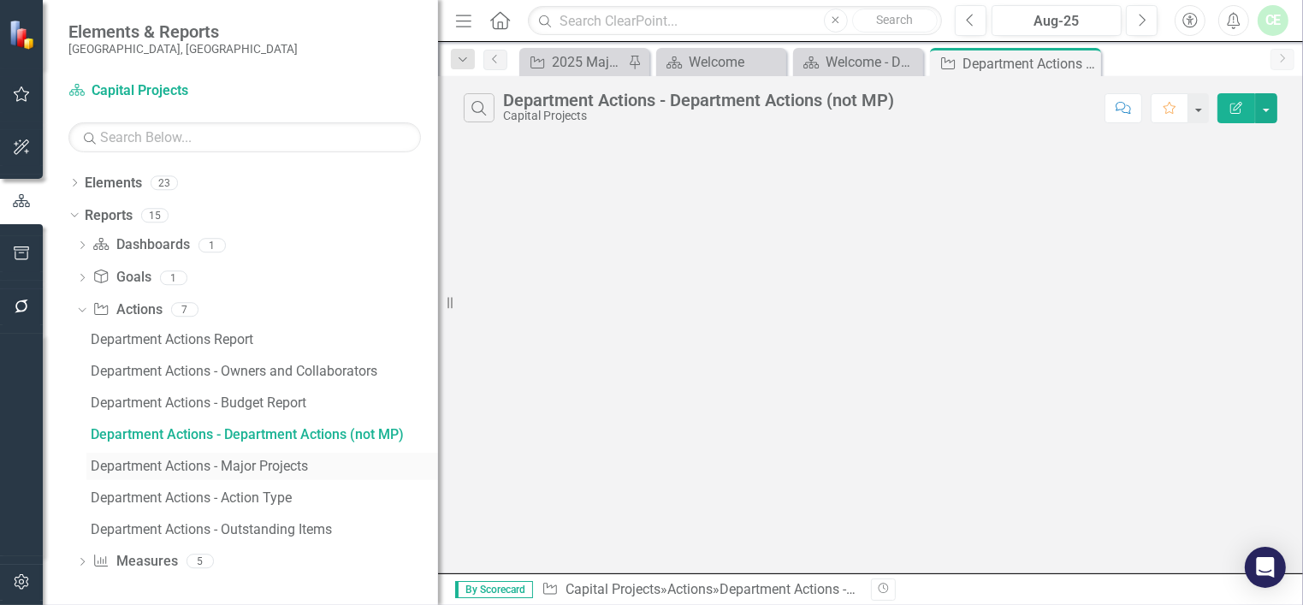
click at [214, 468] on div "Department Actions - Major Projects" at bounding box center [264, 466] width 347 height 15
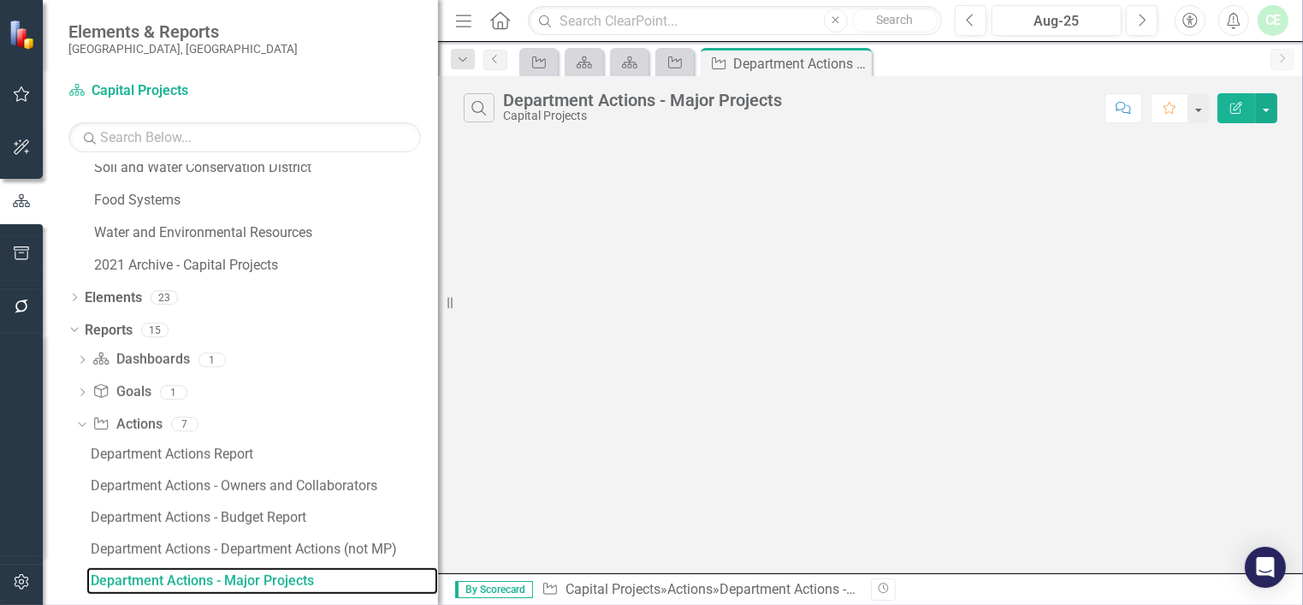
scroll to position [1393, 0]
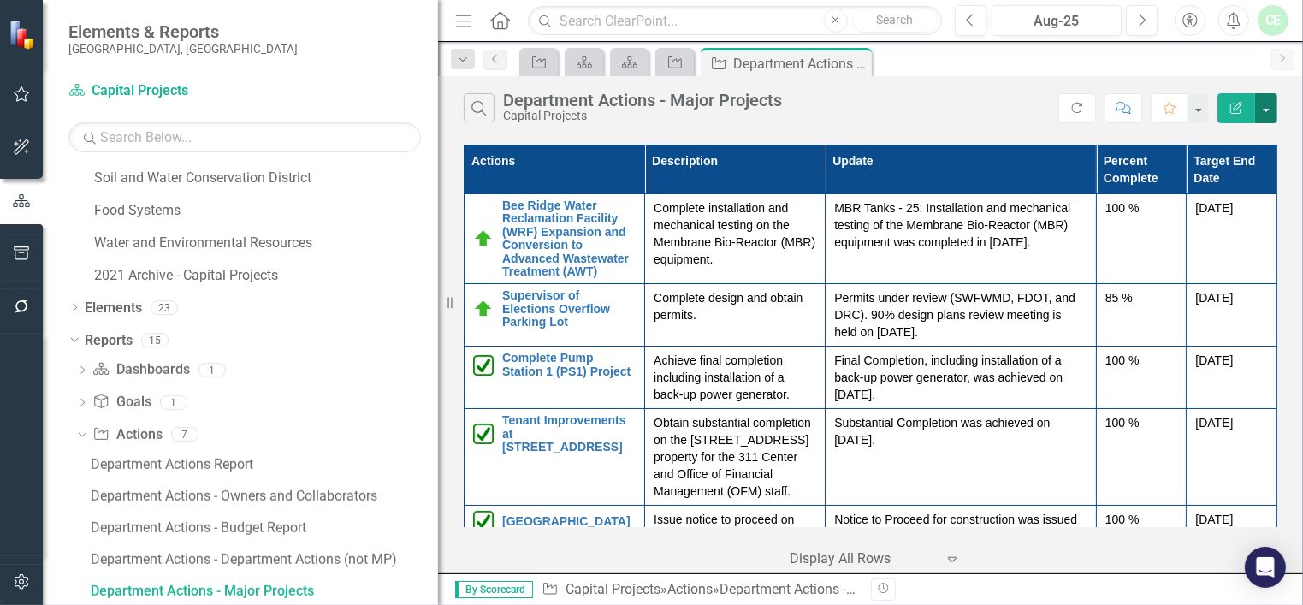
click at [1270, 110] on button "button" at bounding box center [1266, 108] width 22 height 30
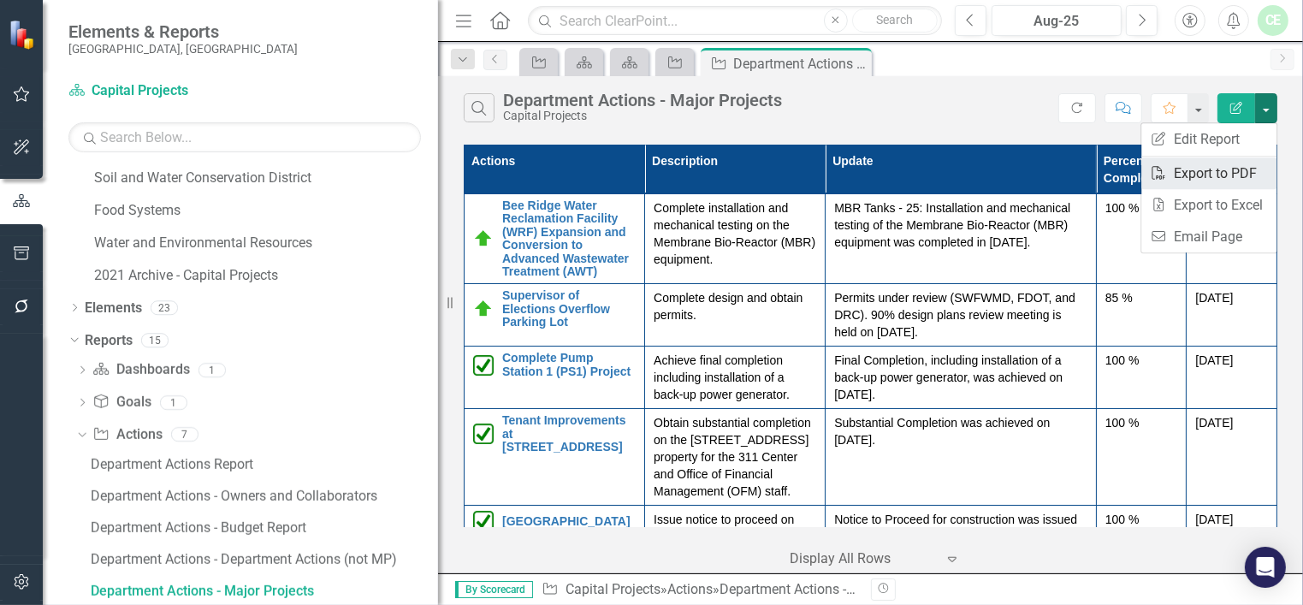
click at [1201, 173] on link "PDF Export to PDF" at bounding box center [1208, 173] width 135 height 32
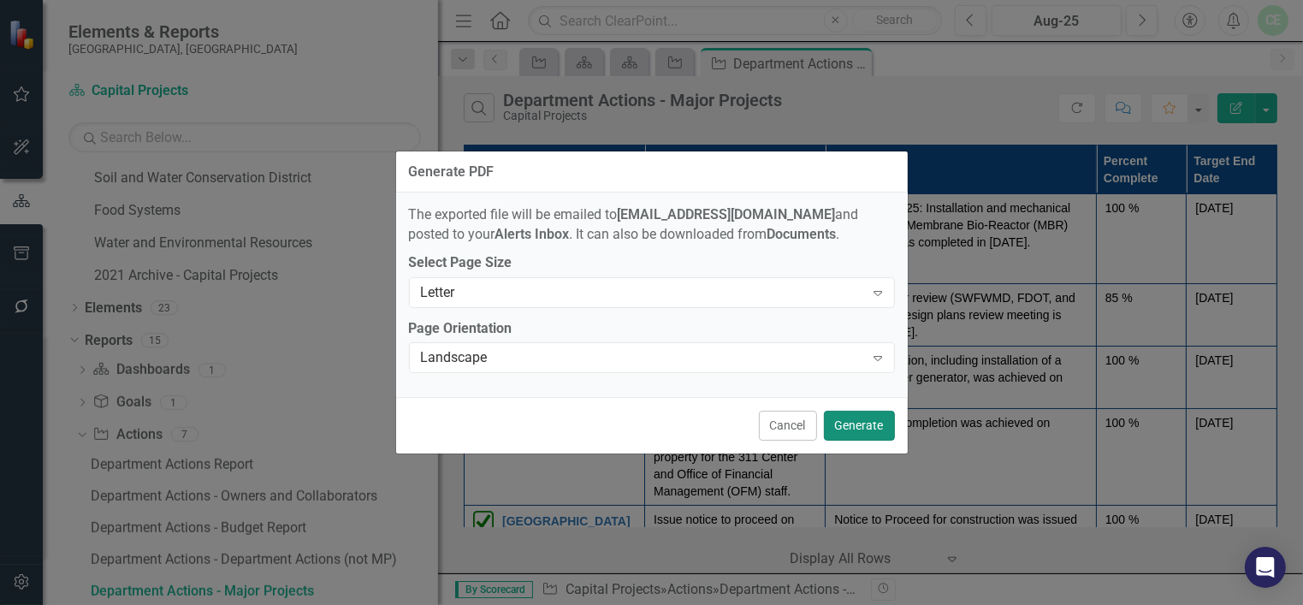
click at [844, 421] on button "Generate" at bounding box center [859, 426] width 71 height 30
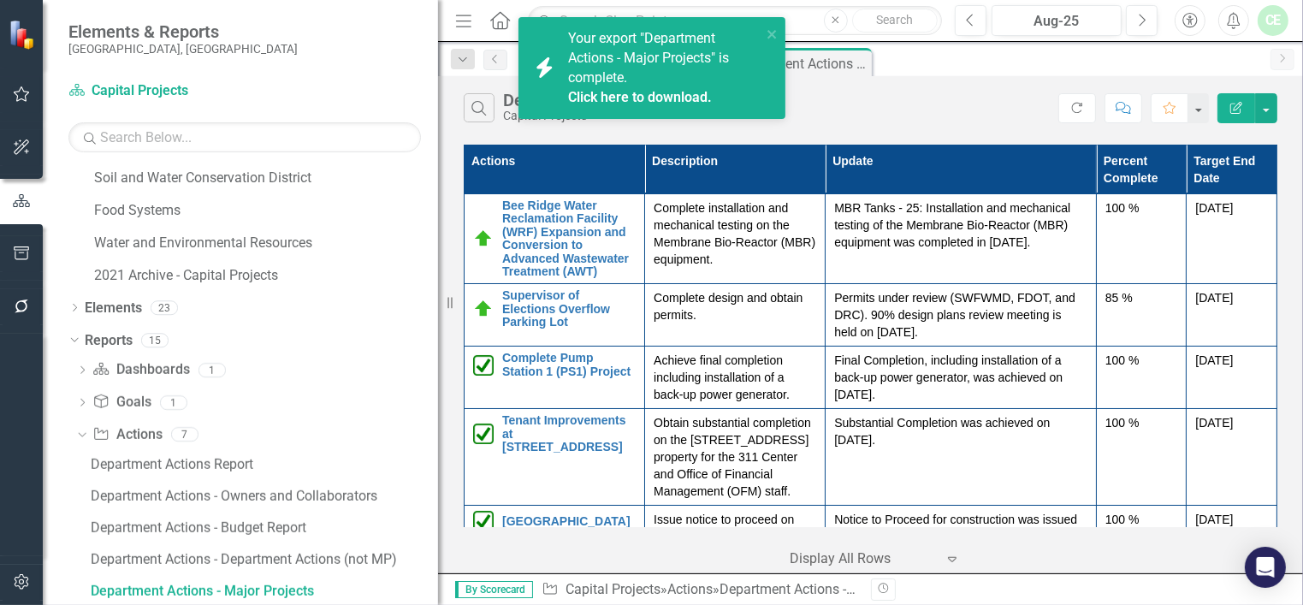
click at [588, 89] on link "Click here to download." at bounding box center [640, 97] width 144 height 16
